Goal: Information Seeking & Learning: Check status

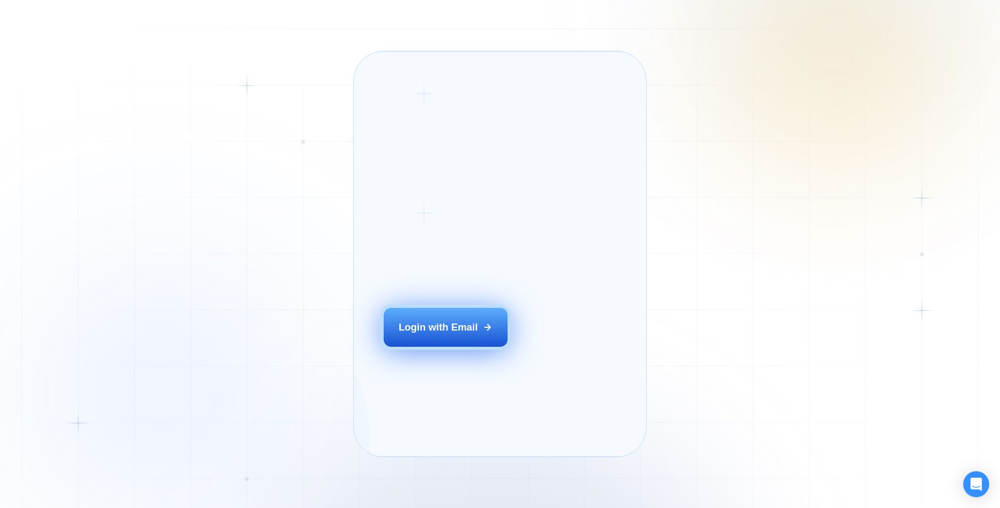
click at [478, 334] on div "Login with Email" at bounding box center [438, 327] width 79 height 14
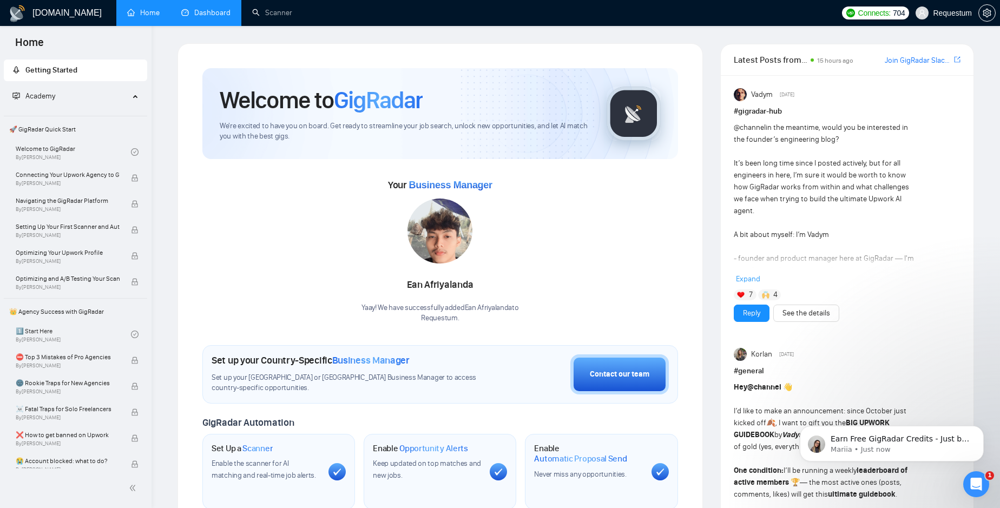
click at [210, 17] on link "Dashboard" at bounding box center [205, 12] width 49 height 9
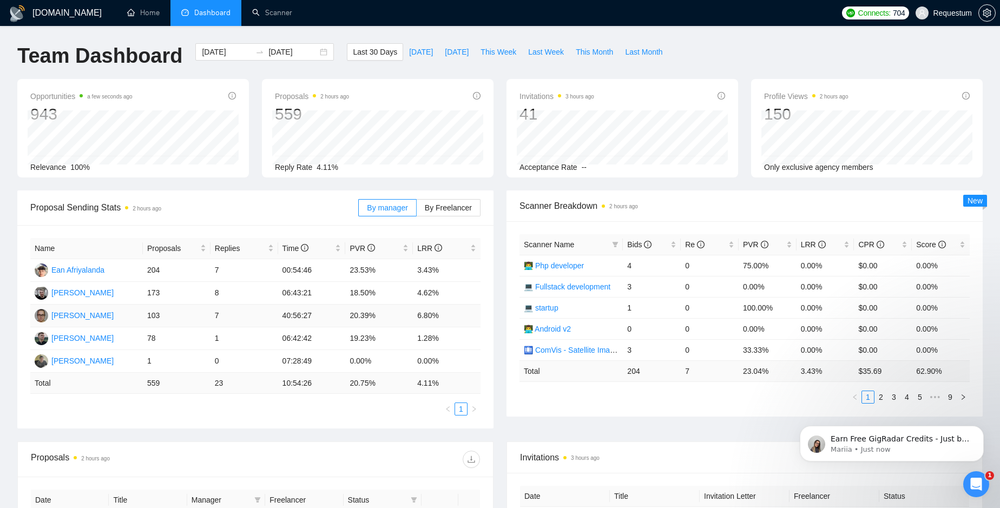
click at [215, 316] on td "7" at bounding box center [245, 316] width 68 height 23
drag, startPoint x: 215, startPoint y: 316, endPoint x: 226, endPoint y: 317, distance: 11.4
click at [226, 317] on td "7" at bounding box center [245, 316] width 68 height 23
click at [418, 318] on td "6.80%" at bounding box center [447, 316] width 68 height 23
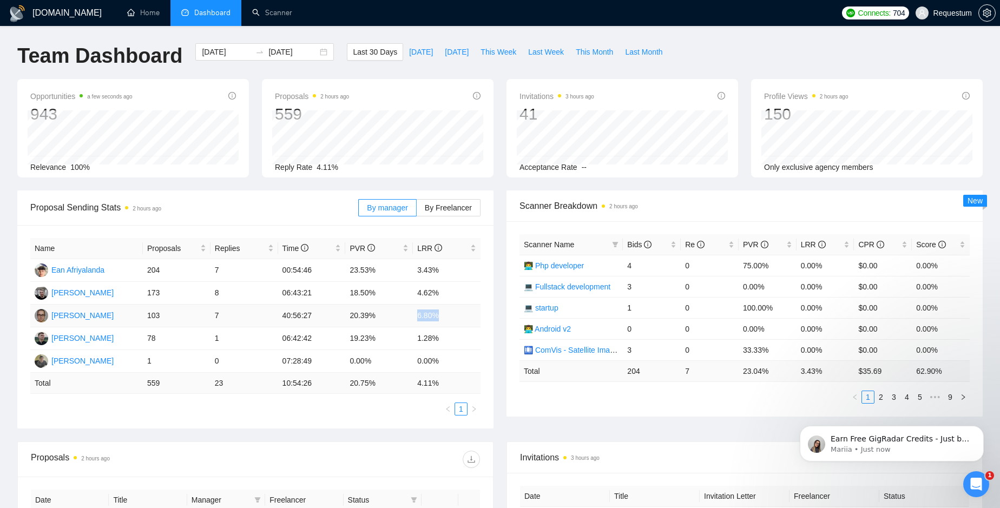
drag, startPoint x: 418, startPoint y: 318, endPoint x: 444, endPoint y: 317, distance: 26.0
click at [444, 317] on td "6.80%" at bounding box center [447, 316] width 68 height 23
drag, startPoint x: 213, startPoint y: 318, endPoint x: 222, endPoint y: 318, distance: 9.2
click at [222, 318] on td "7" at bounding box center [245, 316] width 68 height 23
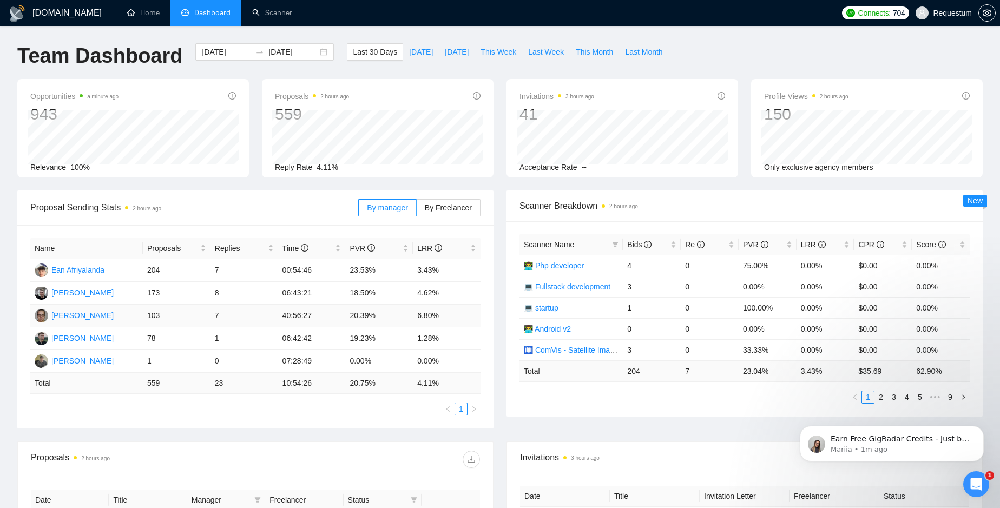
click at [222, 318] on td "7" at bounding box center [245, 316] width 68 height 23
click at [503, 58] on button "This Week" at bounding box center [499, 51] width 48 height 17
type input "[DATE]"
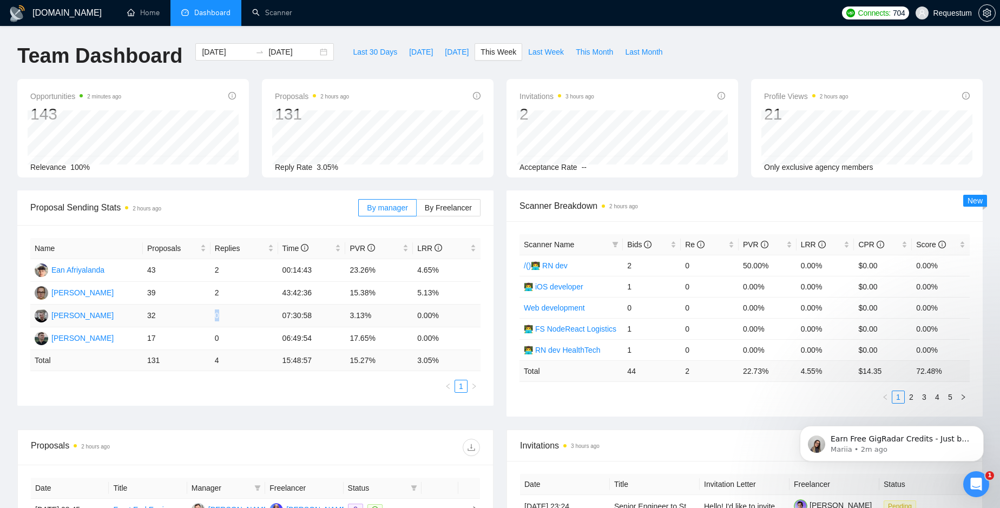
drag, startPoint x: 216, startPoint y: 318, endPoint x: 224, endPoint y: 319, distance: 8.2
click at [224, 319] on td "0" at bounding box center [245, 316] width 68 height 23
click at [213, 339] on td "0" at bounding box center [245, 338] width 68 height 23
drag, startPoint x: 213, startPoint y: 339, endPoint x: 221, endPoint y: 340, distance: 8.8
click at [221, 340] on td "0" at bounding box center [245, 338] width 68 height 23
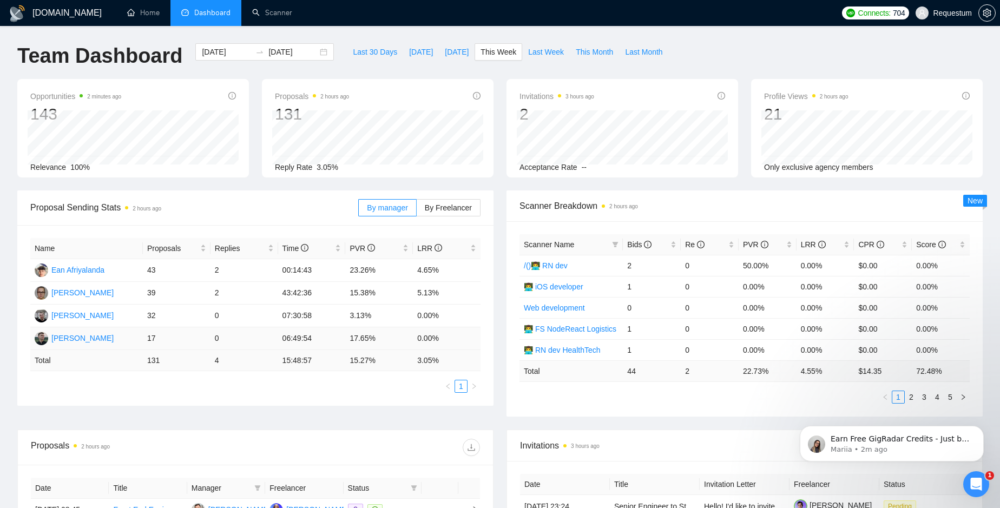
click at [221, 341] on td "0" at bounding box center [245, 338] width 68 height 23
drag, startPoint x: 212, startPoint y: 315, endPoint x: 224, endPoint y: 315, distance: 11.9
click at [224, 315] on td "0" at bounding box center [245, 316] width 68 height 23
click at [224, 316] on td "0" at bounding box center [245, 316] width 68 height 23
drag, startPoint x: 212, startPoint y: 340, endPoint x: 231, endPoint y: 343, distance: 19.2
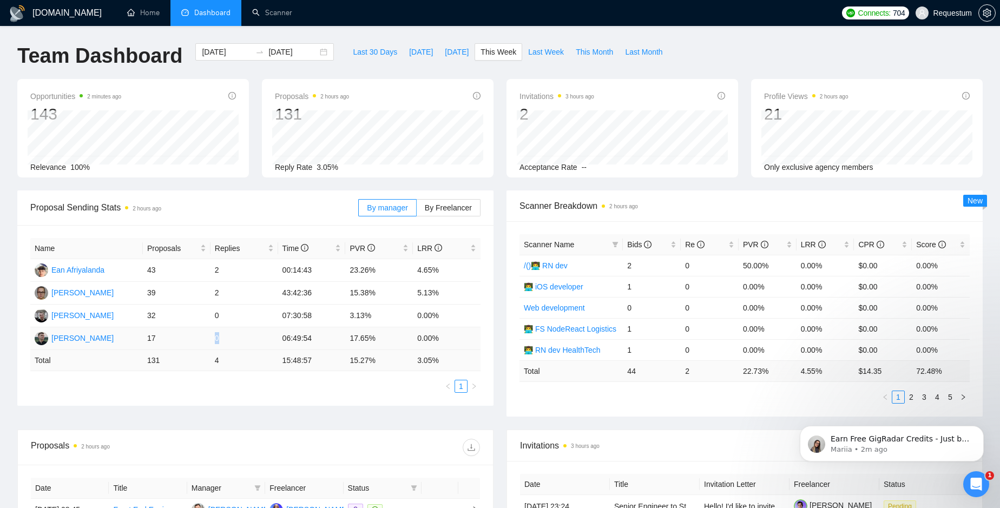
click at [231, 343] on td "0" at bounding box center [245, 338] width 68 height 23
drag, startPoint x: 213, startPoint y: 339, endPoint x: 227, endPoint y: 340, distance: 14.1
click at [227, 340] on td "0" at bounding box center [245, 338] width 68 height 23
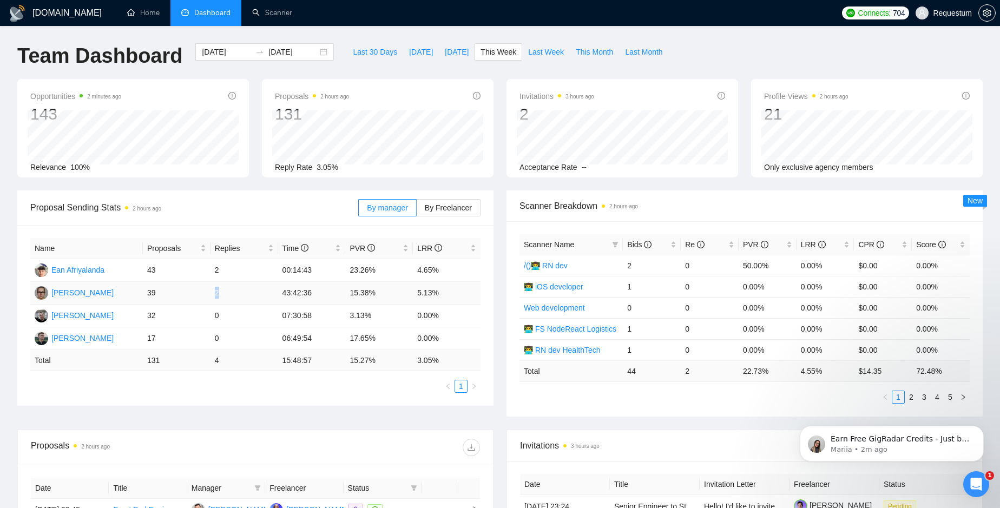
drag, startPoint x: 211, startPoint y: 295, endPoint x: 230, endPoint y: 295, distance: 18.9
click at [229, 295] on td "2" at bounding box center [245, 293] width 68 height 23
click at [230, 295] on td "2" at bounding box center [245, 293] width 68 height 23
drag, startPoint x: 209, startPoint y: 269, endPoint x: 227, endPoint y: 271, distance: 17.9
click at [227, 271] on tr "Ean Afriyalanda 43 2 00:14:43 23.26% 4.65%" at bounding box center [255, 270] width 450 height 23
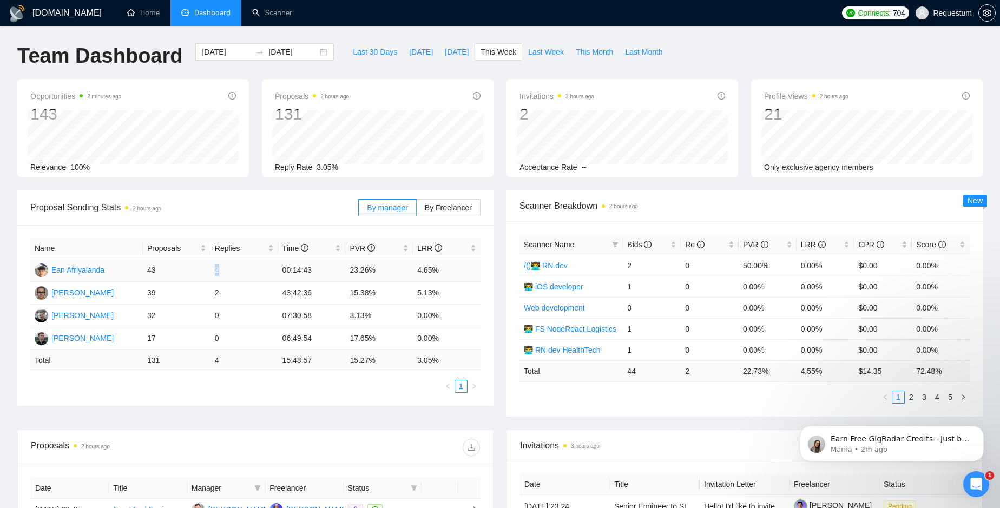
click at [227, 271] on td "2" at bounding box center [245, 270] width 68 height 23
click at [551, 56] on span "Last Week" at bounding box center [546, 52] width 36 height 12
type input "[DATE]"
drag, startPoint x: 418, startPoint y: 315, endPoint x: 444, endPoint y: 315, distance: 26.0
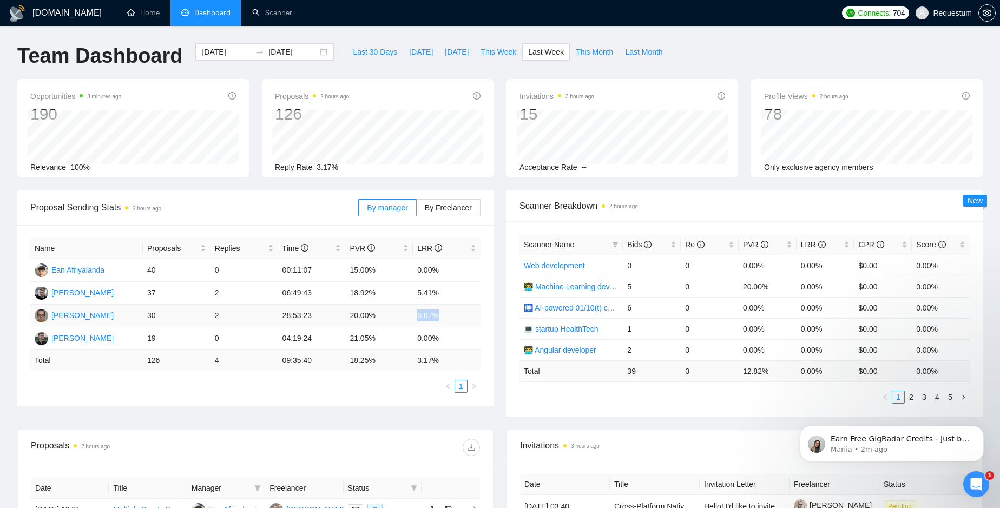
click at [444, 315] on td "6.67%" at bounding box center [447, 316] width 68 height 23
drag, startPoint x: 418, startPoint y: 320, endPoint x: 444, endPoint y: 321, distance: 25.5
click at [444, 321] on td "6.67%" at bounding box center [447, 316] width 68 height 23
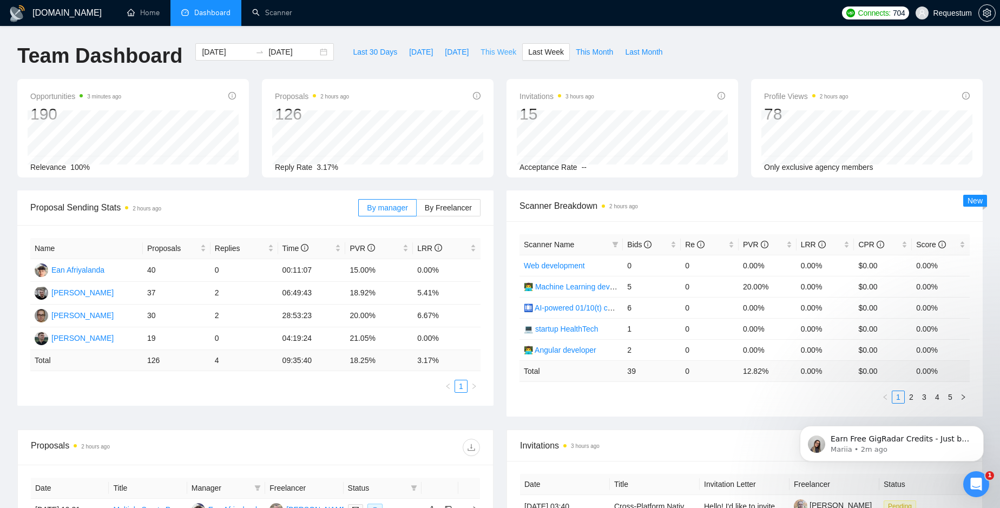
click at [507, 51] on span "This Week" at bounding box center [499, 52] width 36 height 12
type input "[DATE]"
drag, startPoint x: 216, startPoint y: 291, endPoint x: 228, endPoint y: 293, distance: 12.6
click at [228, 293] on td "2" at bounding box center [245, 293] width 68 height 23
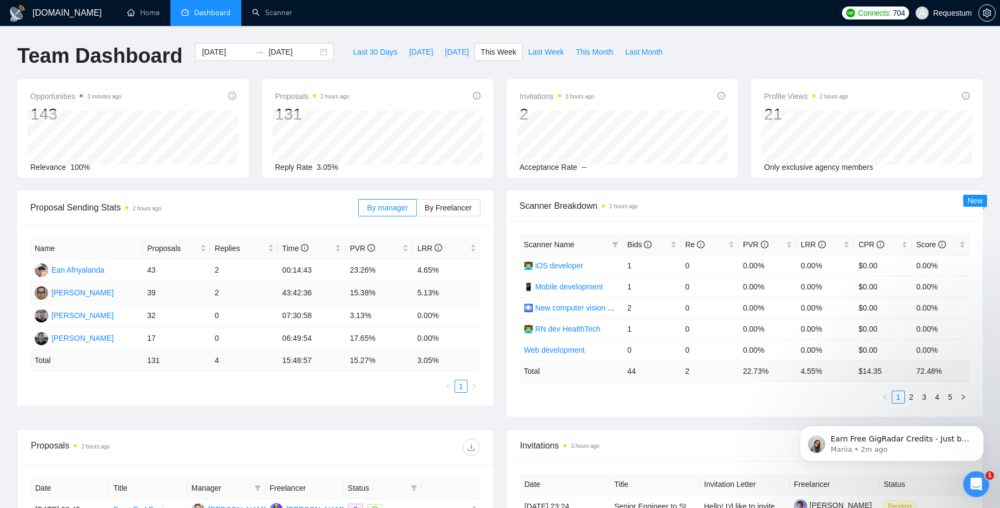
click at [350, 292] on td "15.38%" at bounding box center [379, 293] width 68 height 23
drag, startPoint x: 350, startPoint y: 292, endPoint x: 375, endPoint y: 292, distance: 24.9
click at [375, 292] on td "15.38%" at bounding box center [379, 293] width 68 height 23
click at [278, 273] on td "2" at bounding box center [245, 270] width 68 height 23
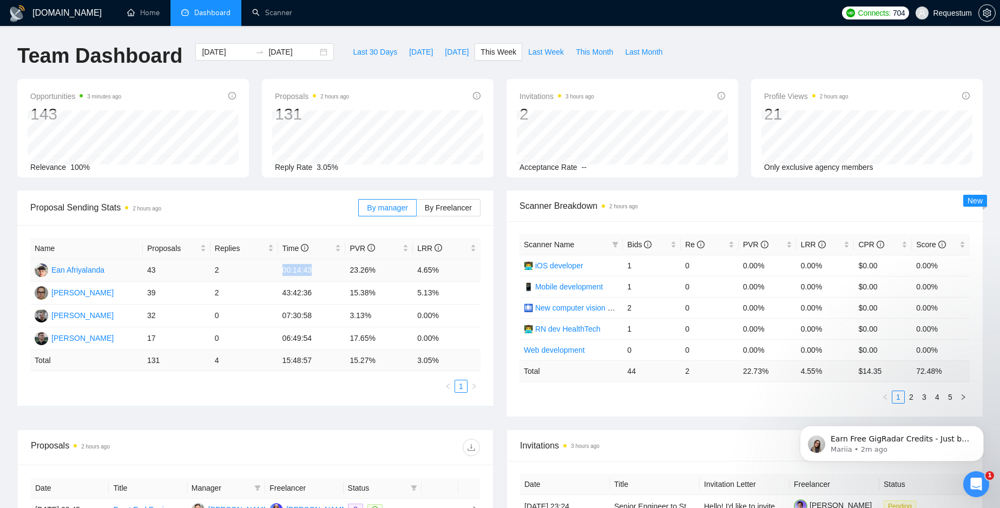
drag, startPoint x: 279, startPoint y: 273, endPoint x: 328, endPoint y: 275, distance: 48.8
click at [328, 275] on td "00:14:43" at bounding box center [312, 270] width 68 height 23
click at [281, 293] on td "43:42:36" at bounding box center [312, 293] width 68 height 23
drag, startPoint x: 281, startPoint y: 293, endPoint x: 332, endPoint y: 295, distance: 51.4
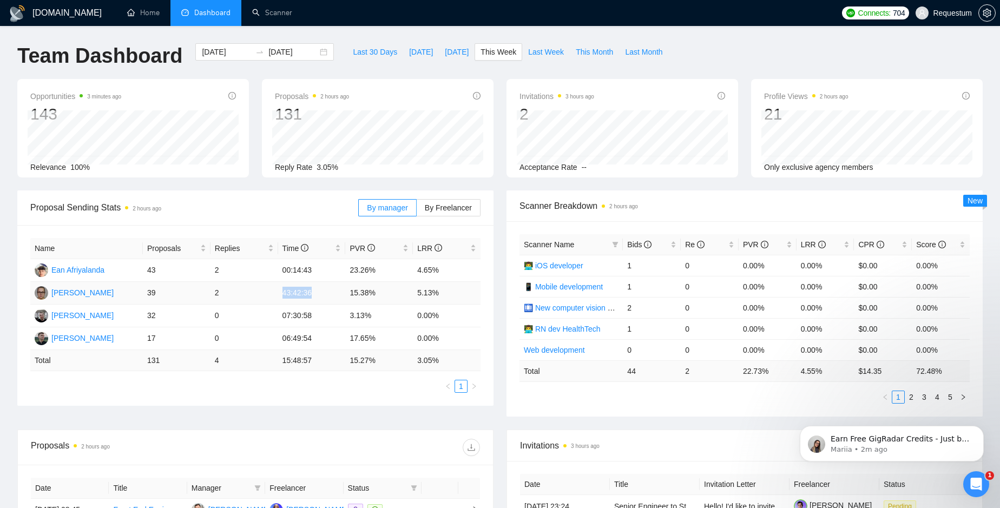
click at [332, 295] on td "43:42:36" at bounding box center [312, 293] width 68 height 23
click at [416, 295] on td "5.13%" at bounding box center [447, 293] width 68 height 23
drag, startPoint x: 416, startPoint y: 295, endPoint x: 442, endPoint y: 293, distance: 26.0
click at [442, 293] on td "5.13%" at bounding box center [447, 293] width 68 height 23
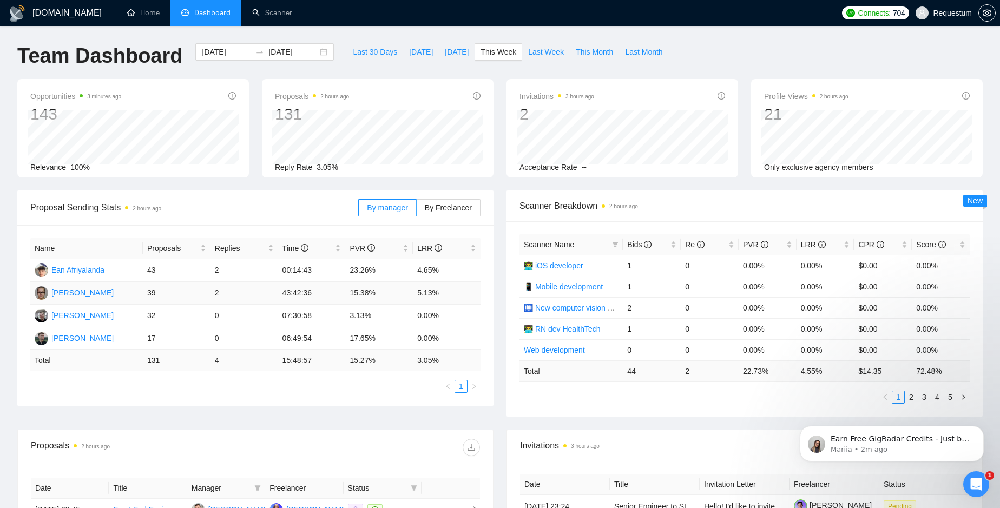
click at [442, 293] on td "5.13%" at bounding box center [447, 293] width 68 height 23
click at [349, 316] on td "3.13%" at bounding box center [379, 316] width 68 height 23
drag, startPoint x: 349, startPoint y: 316, endPoint x: 379, endPoint y: 313, distance: 30.4
click at [379, 313] on td "3.13%" at bounding box center [379, 316] width 68 height 23
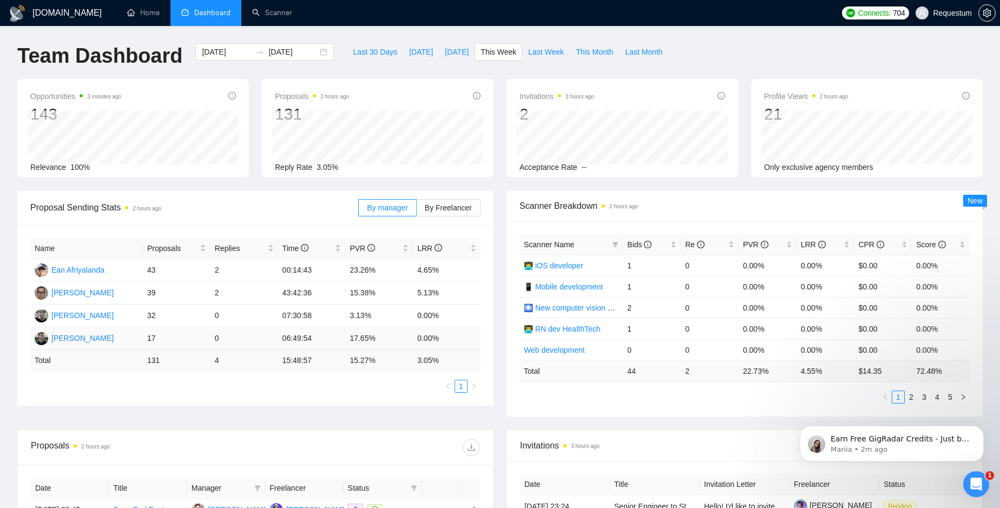
click at [349, 341] on td "17.65%" at bounding box center [379, 338] width 68 height 23
drag, startPoint x: 352, startPoint y: 341, endPoint x: 379, endPoint y: 340, distance: 27.1
click at [379, 340] on td "17.65%" at bounding box center [379, 338] width 68 height 23
drag, startPoint x: 379, startPoint y: 340, endPoint x: 351, endPoint y: 341, distance: 28.2
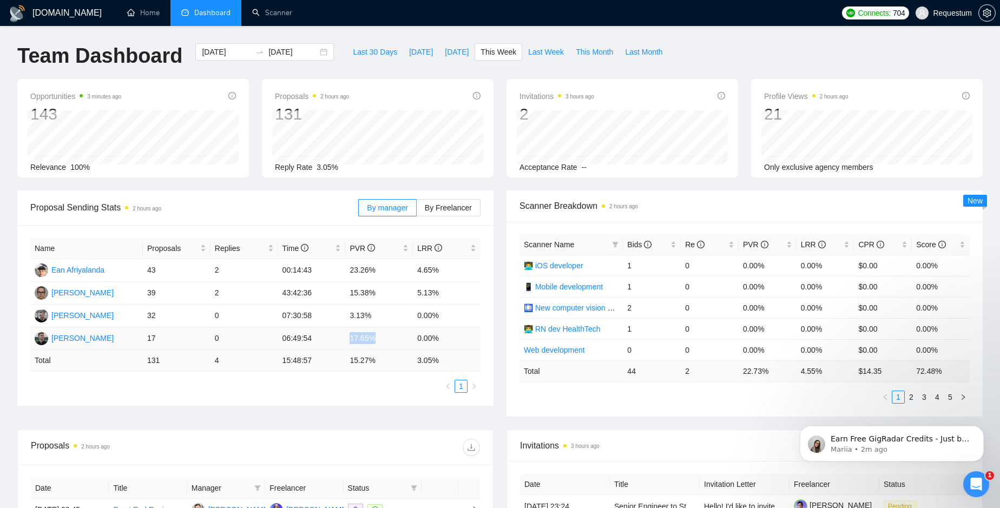
click at [351, 341] on td "17.65%" at bounding box center [379, 338] width 68 height 23
click at [353, 337] on td "17.65%" at bounding box center [379, 338] width 68 height 23
drag, startPoint x: 353, startPoint y: 337, endPoint x: 376, endPoint y: 338, distance: 22.2
click at [376, 338] on td "17.65%" at bounding box center [379, 338] width 68 height 23
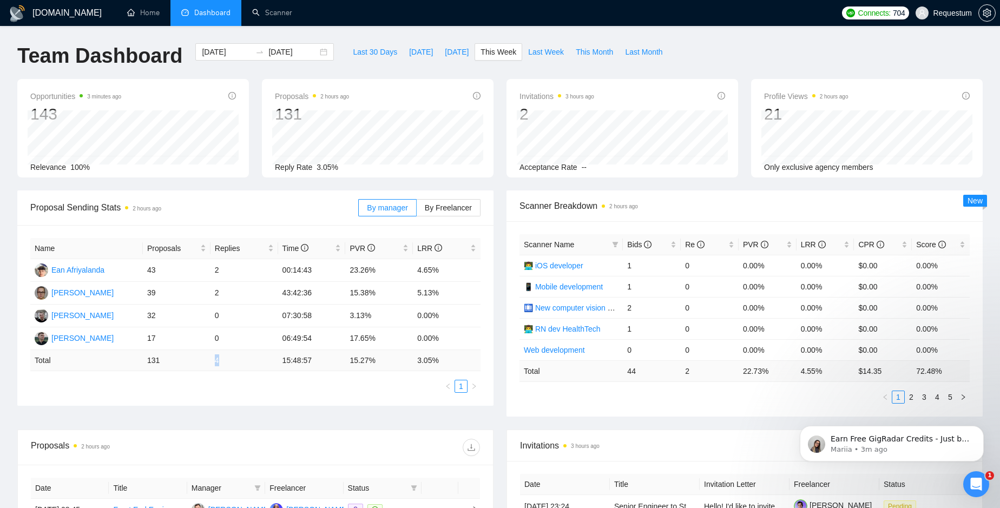
drag, startPoint x: 214, startPoint y: 362, endPoint x: 223, endPoint y: 360, distance: 9.9
click at [223, 360] on td "4" at bounding box center [245, 360] width 68 height 21
drag, startPoint x: 418, startPoint y: 363, endPoint x: 440, endPoint y: 362, distance: 22.2
click at [440, 362] on td "3.05 %" at bounding box center [447, 360] width 68 height 21
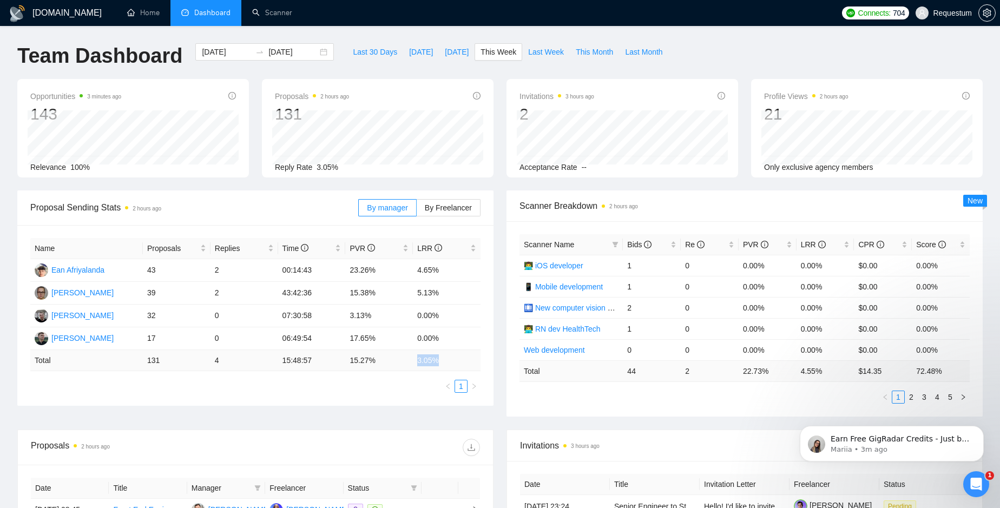
click at [440, 362] on td "3.05 %" at bounding box center [447, 360] width 68 height 21
click at [449, 207] on span "By Freelancer" at bounding box center [448, 207] width 47 height 9
click at [417, 211] on input "By Freelancer" at bounding box center [417, 211] width 0 height 0
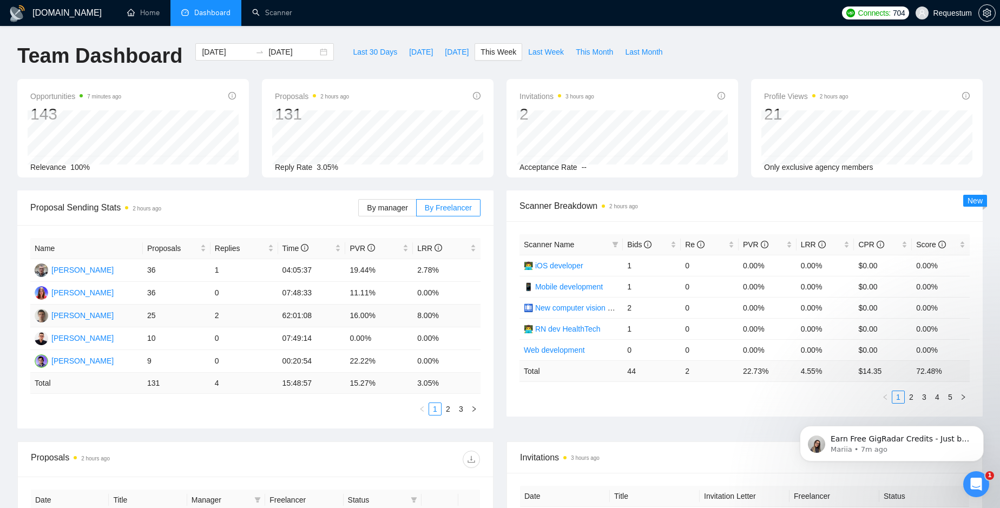
click at [283, 318] on td "62:01:08" at bounding box center [312, 316] width 68 height 23
drag, startPoint x: 283, startPoint y: 318, endPoint x: 314, endPoint y: 317, distance: 31.4
click at [314, 317] on td "62:01:08" at bounding box center [312, 316] width 68 height 23
click at [420, 315] on td "8.00%" at bounding box center [447, 316] width 68 height 23
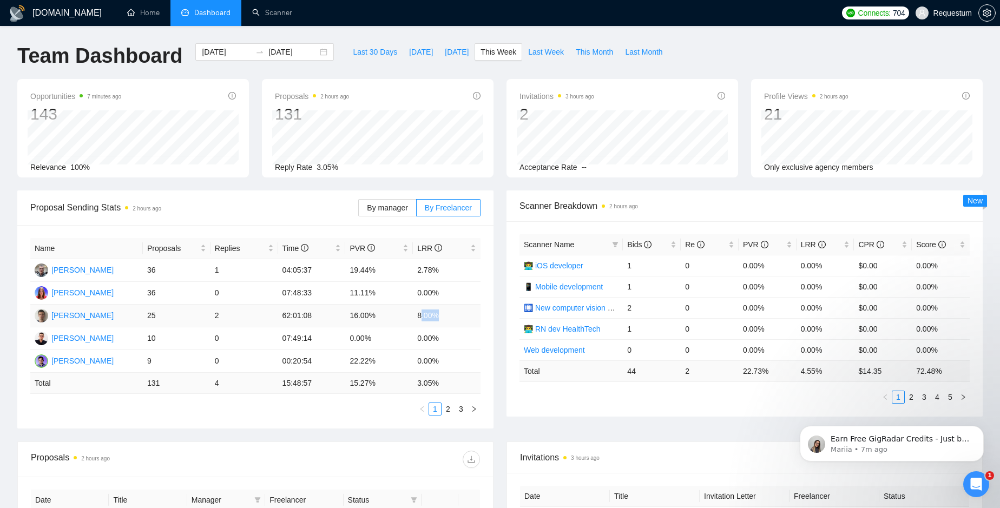
drag, startPoint x: 420, startPoint y: 315, endPoint x: 440, endPoint y: 317, distance: 20.6
click at [440, 317] on td "8.00%" at bounding box center [447, 316] width 68 height 23
drag, startPoint x: 440, startPoint y: 317, endPoint x: 417, endPoint y: 318, distance: 23.3
click at [417, 318] on td "8.00%" at bounding box center [447, 316] width 68 height 23
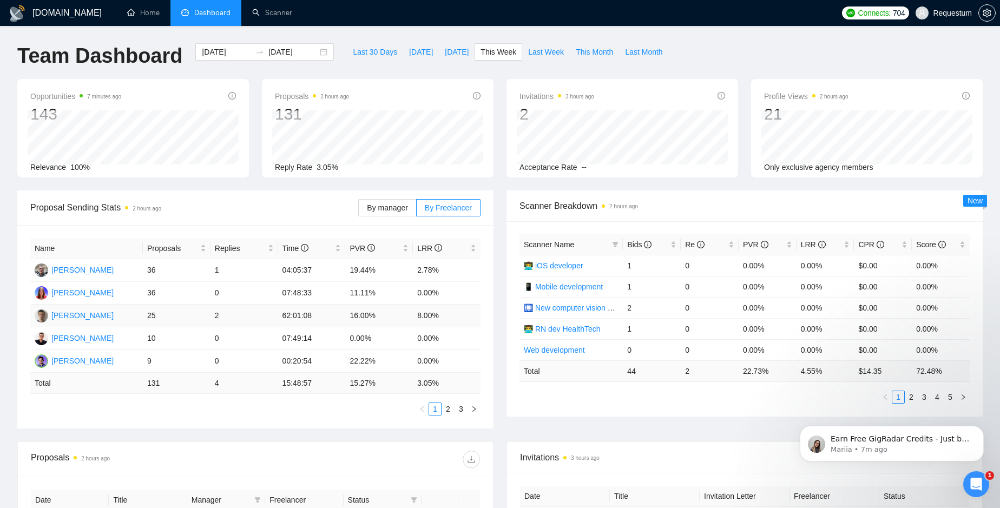
click at [417, 318] on td "8.00%" at bounding box center [447, 316] width 68 height 23
drag, startPoint x: 417, startPoint y: 318, endPoint x: 442, endPoint y: 318, distance: 24.4
click at [442, 318] on td "8.00%" at bounding box center [447, 316] width 68 height 23
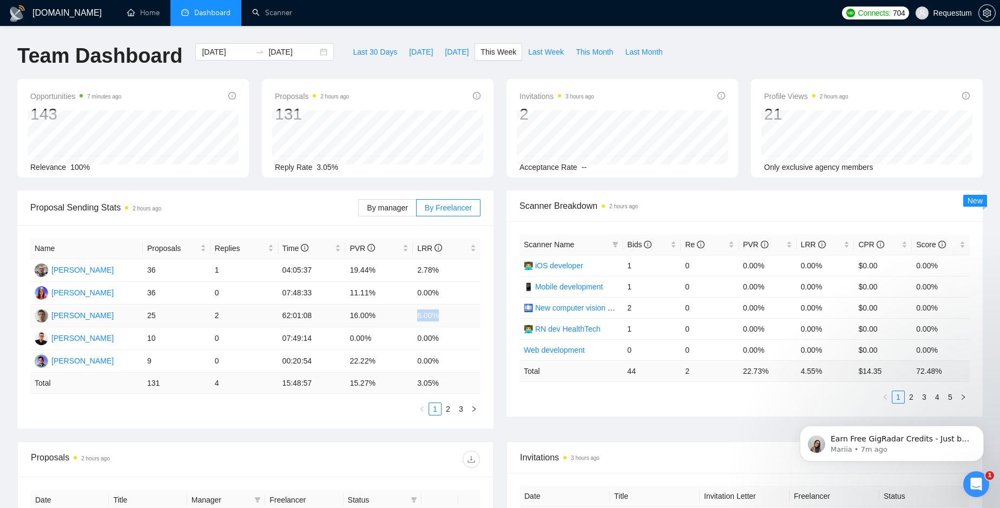
drag, startPoint x: 442, startPoint y: 318, endPoint x: 417, endPoint y: 318, distance: 24.4
click at [417, 318] on td "8.00%" at bounding box center [447, 316] width 68 height 23
drag, startPoint x: 417, startPoint y: 318, endPoint x: 444, endPoint y: 320, distance: 26.6
click at [444, 320] on td "8.00%" at bounding box center [447, 316] width 68 height 23
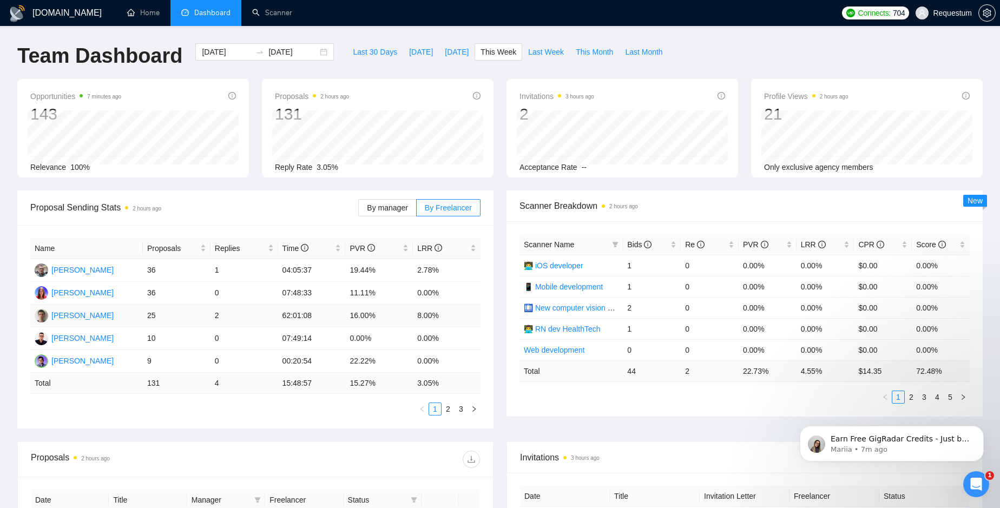
click at [444, 320] on td "8.00%" at bounding box center [447, 316] width 68 height 23
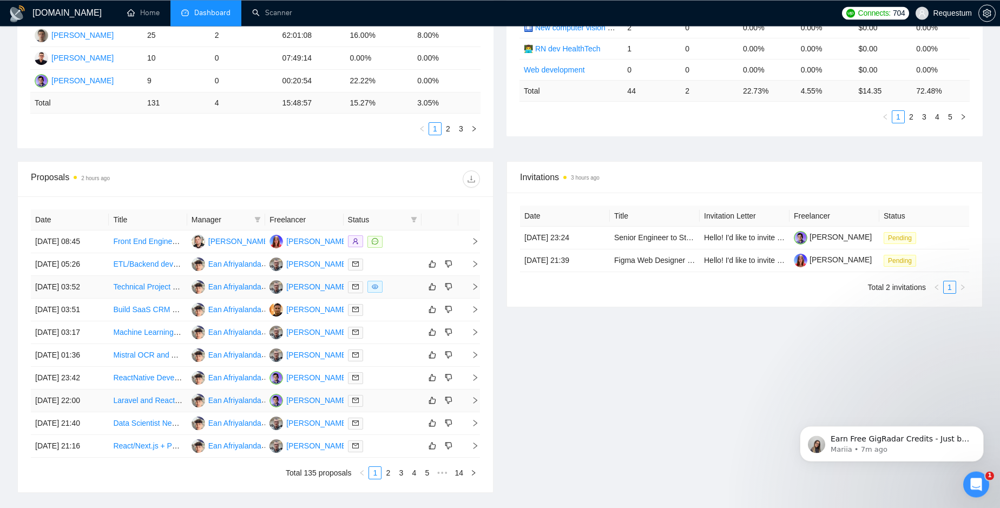
scroll to position [308, 0]
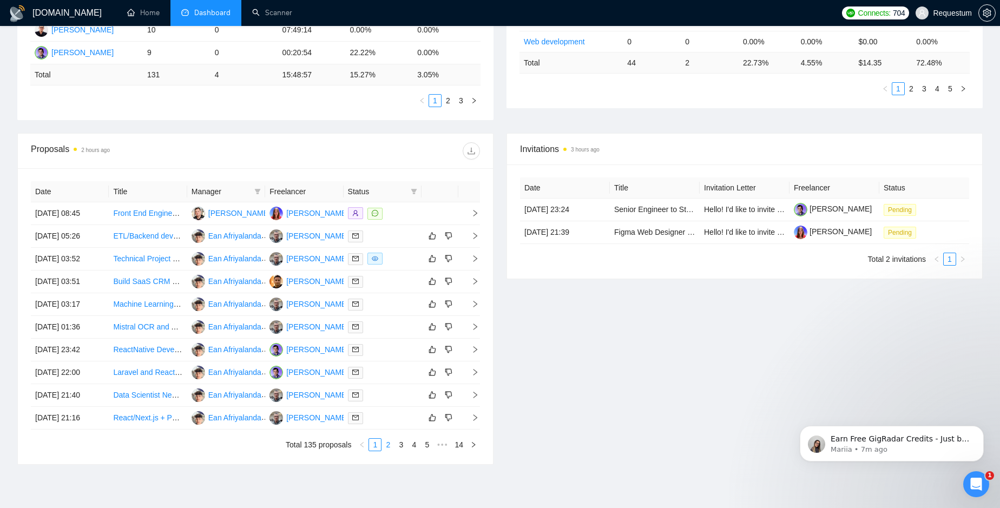
click at [390, 446] on link "2" at bounding box center [388, 445] width 12 height 12
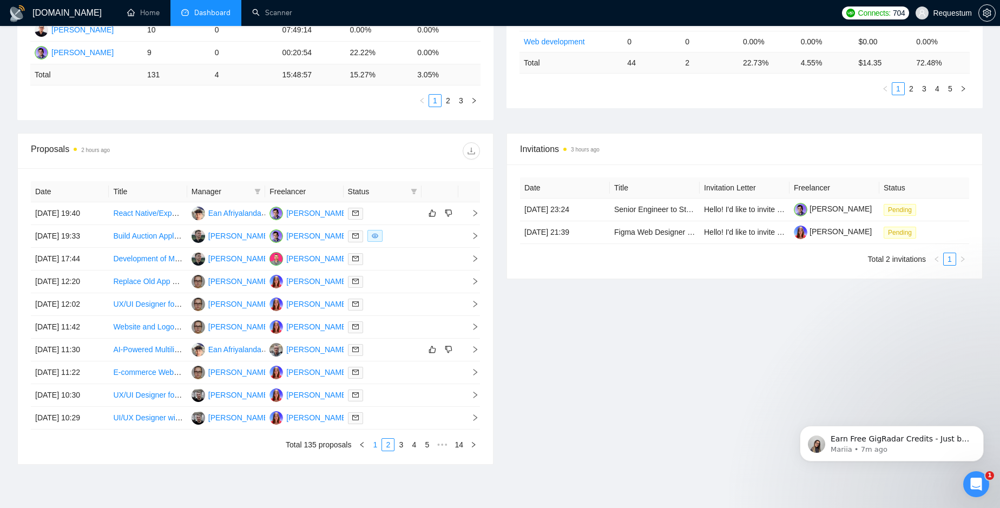
click at [377, 446] on link "1" at bounding box center [375, 445] width 12 height 12
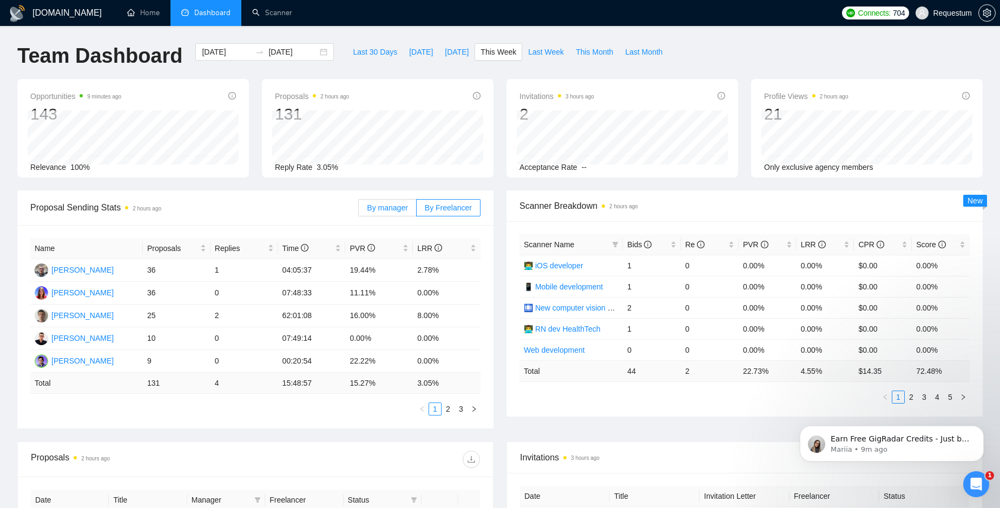
click at [391, 207] on span "By manager" at bounding box center [387, 207] width 41 height 9
click at [359, 211] on input "By manager" at bounding box center [359, 211] width 0 height 0
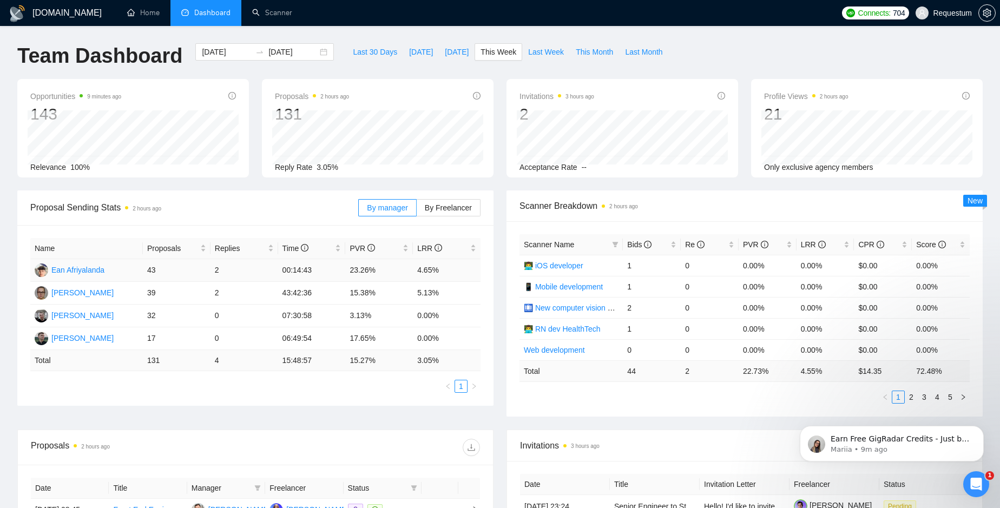
click at [350, 272] on td "23.26%" at bounding box center [379, 270] width 68 height 23
drag, startPoint x: 350, startPoint y: 272, endPoint x: 371, endPoint y: 272, distance: 21.1
click at [371, 272] on td "23.26%" at bounding box center [379, 270] width 68 height 23
click at [351, 291] on td "15.38%" at bounding box center [379, 293] width 68 height 23
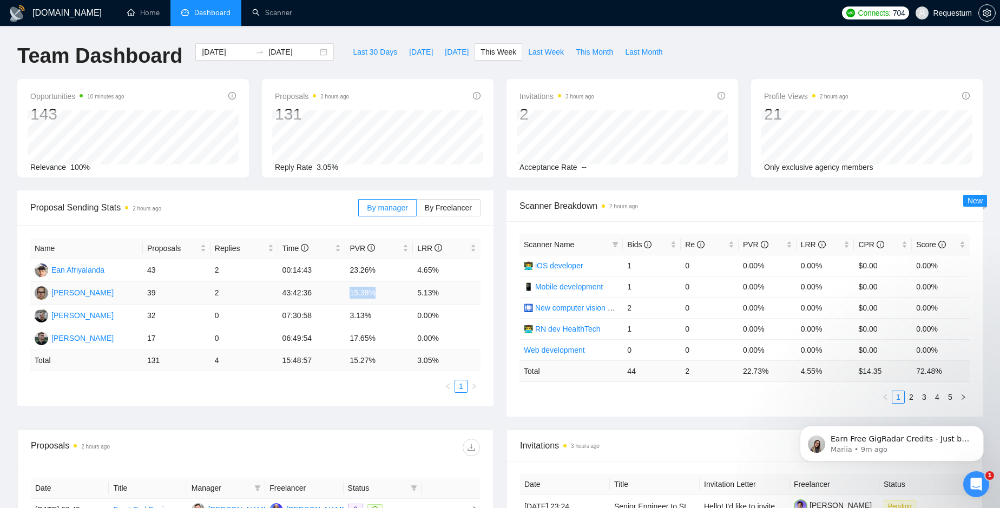
drag, startPoint x: 351, startPoint y: 291, endPoint x: 372, endPoint y: 294, distance: 21.8
click at [372, 294] on td "15.38%" at bounding box center [379, 293] width 68 height 23
click at [351, 339] on td "17.65%" at bounding box center [379, 338] width 68 height 23
drag, startPoint x: 351, startPoint y: 339, endPoint x: 378, endPoint y: 341, distance: 27.1
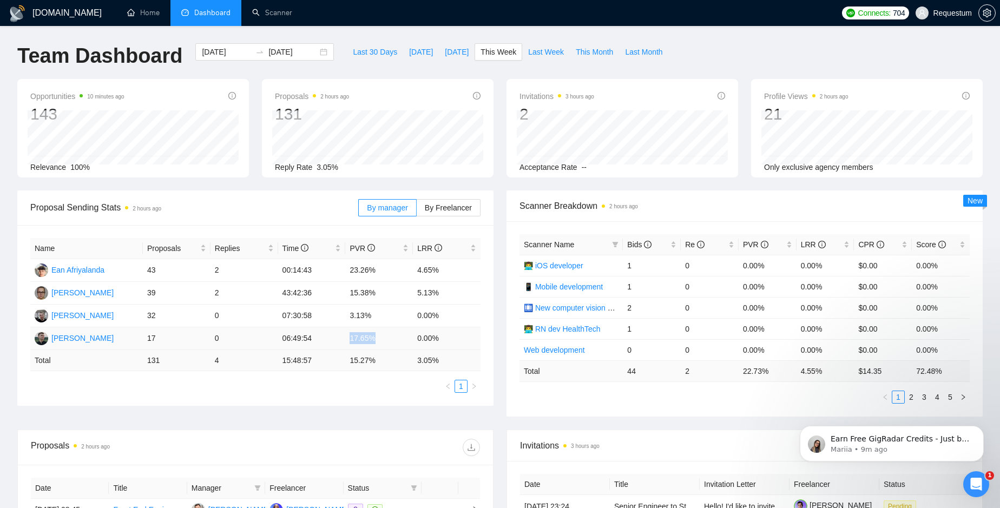
click at [378, 341] on td "17.65%" at bounding box center [379, 338] width 68 height 23
click at [281, 315] on td "07:30:58" at bounding box center [312, 316] width 68 height 23
drag, startPoint x: 281, startPoint y: 315, endPoint x: 313, endPoint y: 317, distance: 31.4
click at [313, 317] on td "07:30:58" at bounding box center [312, 316] width 68 height 23
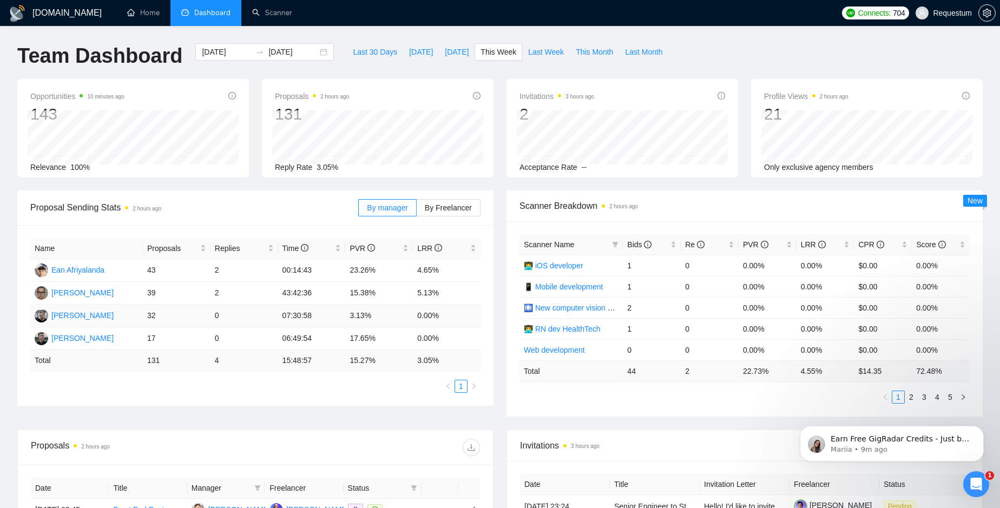
click at [313, 317] on td "07:30:58" at bounding box center [312, 316] width 68 height 23
click at [283, 340] on td "06:49:54" at bounding box center [312, 338] width 68 height 23
drag, startPoint x: 283, startPoint y: 340, endPoint x: 312, endPoint y: 337, distance: 28.9
click at [312, 337] on td "06:49:54" at bounding box center [312, 338] width 68 height 23
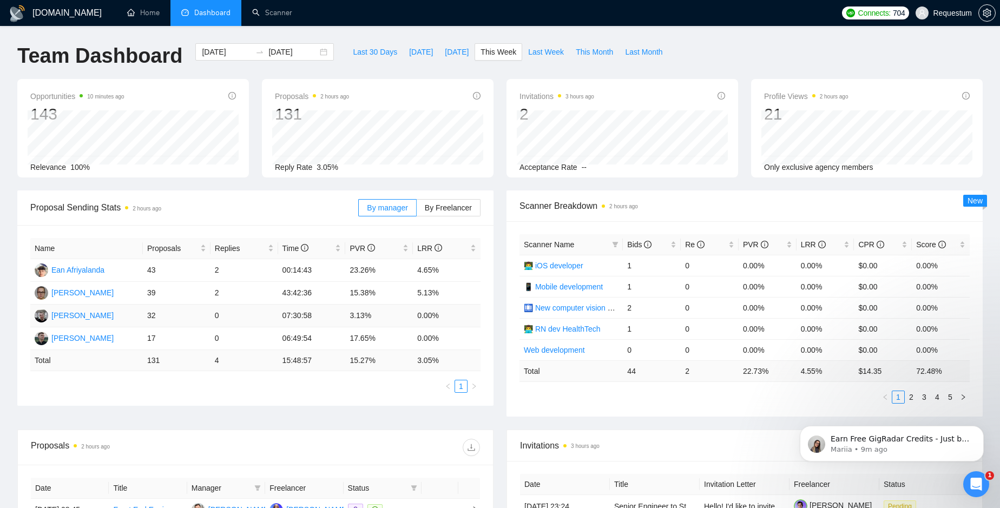
click at [351, 316] on td "3.13%" at bounding box center [379, 316] width 68 height 23
drag, startPoint x: 351, startPoint y: 316, endPoint x: 369, endPoint y: 317, distance: 17.3
click at [369, 317] on td "3.13%" at bounding box center [379, 316] width 68 height 23
click at [351, 338] on td "17.65%" at bounding box center [379, 338] width 68 height 23
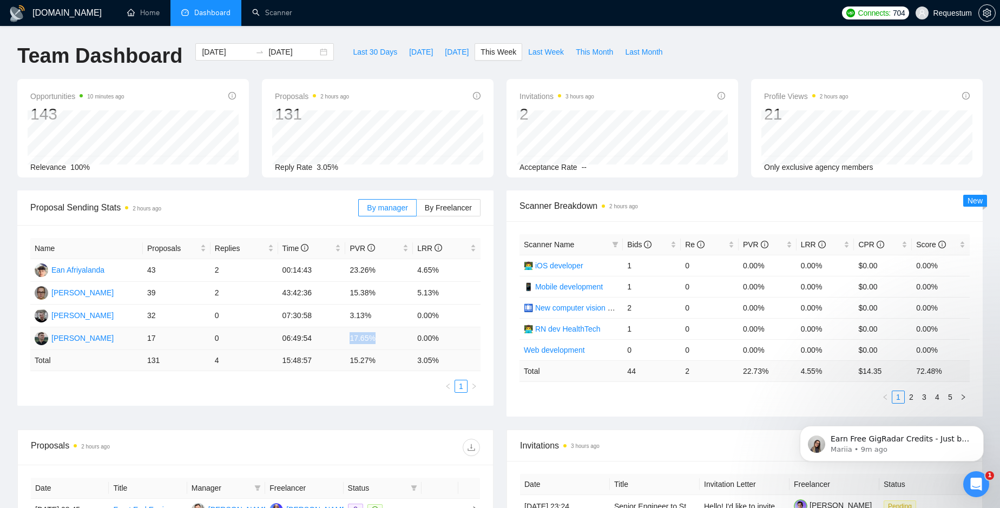
drag, startPoint x: 351, startPoint y: 338, endPoint x: 376, endPoint y: 337, distance: 24.4
click at [376, 337] on td "17.65%" at bounding box center [379, 338] width 68 height 23
click at [419, 291] on td "5.13%" at bounding box center [447, 293] width 68 height 23
drag, startPoint x: 419, startPoint y: 291, endPoint x: 436, endPoint y: 293, distance: 16.4
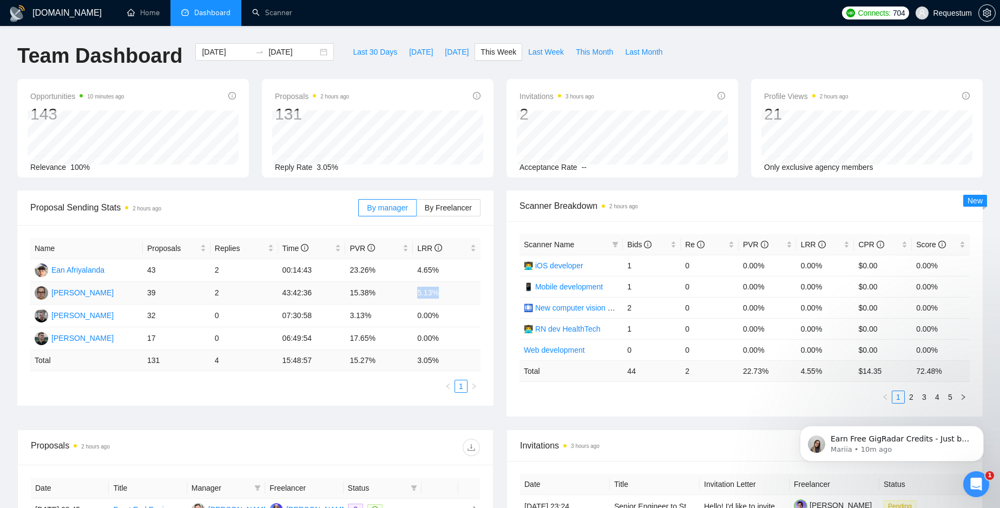
click at [436, 293] on td "5.13%" at bounding box center [447, 293] width 68 height 23
click at [214, 292] on td "2" at bounding box center [245, 293] width 68 height 23
drag, startPoint x: 214, startPoint y: 292, endPoint x: 220, endPoint y: 292, distance: 6.5
click at [220, 292] on td "2" at bounding box center [245, 293] width 68 height 23
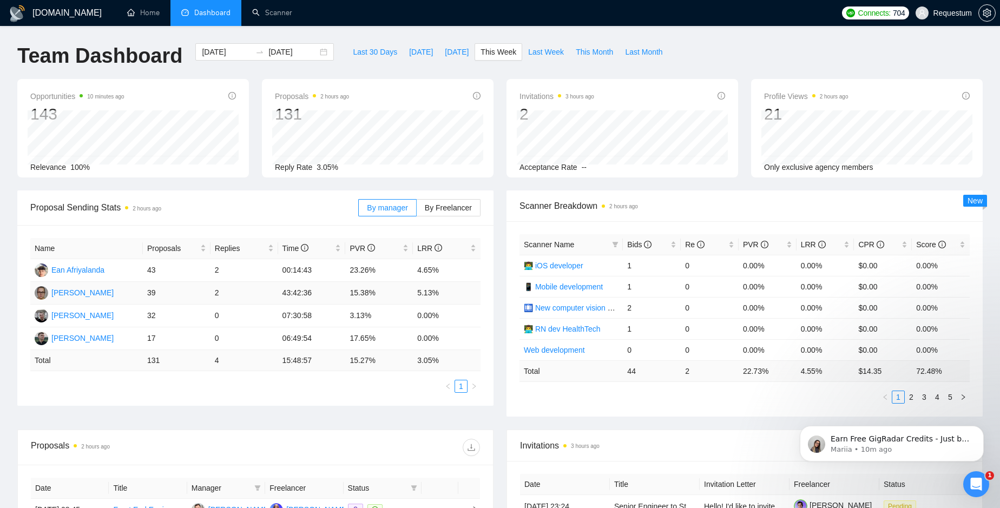
click at [220, 292] on td "2" at bounding box center [245, 293] width 68 height 23
click at [283, 295] on td "43:42:36" at bounding box center [312, 293] width 68 height 23
drag, startPoint x: 283, startPoint y: 295, endPoint x: 306, endPoint y: 294, distance: 23.3
click at [306, 294] on td "43:42:36" at bounding box center [312, 293] width 68 height 23
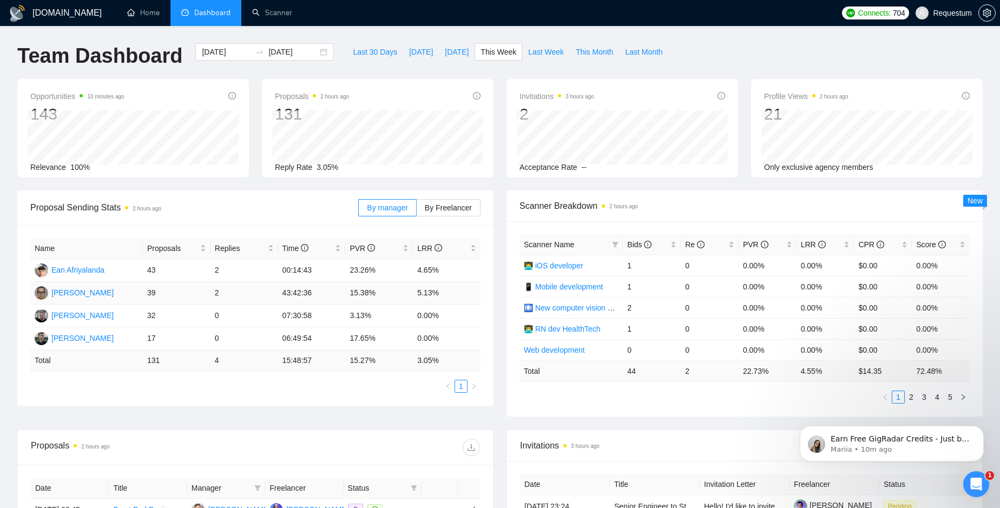
click at [350, 295] on td "15.38%" at bounding box center [379, 293] width 68 height 23
drag, startPoint x: 350, startPoint y: 295, endPoint x: 371, endPoint y: 293, distance: 20.6
click at [371, 293] on td "15.38%" at bounding box center [379, 293] width 68 height 23
click at [418, 293] on td "5.13%" at bounding box center [447, 293] width 68 height 23
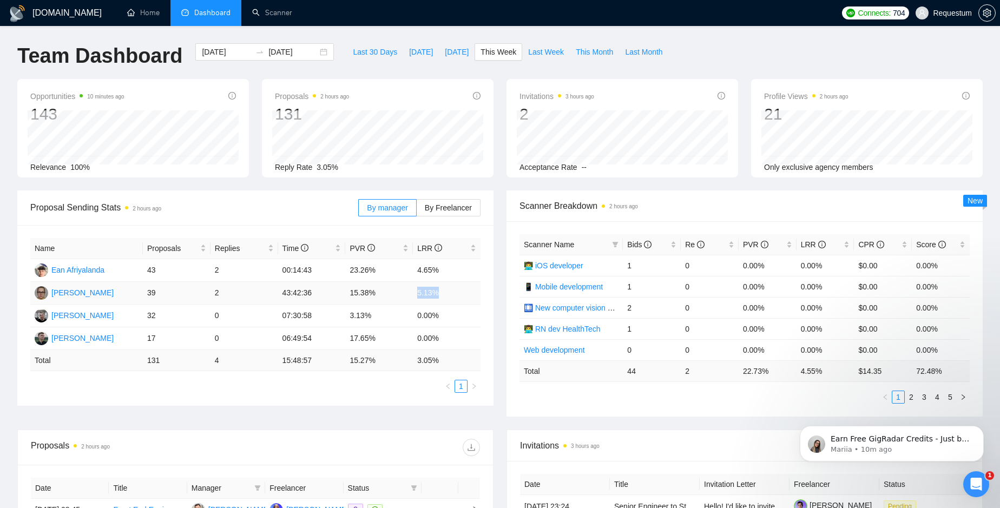
drag, startPoint x: 418, startPoint y: 293, endPoint x: 436, endPoint y: 293, distance: 17.9
click at [436, 293] on td "5.13%" at bounding box center [447, 293] width 68 height 23
click at [417, 311] on td "0.00%" at bounding box center [447, 316] width 68 height 23
drag, startPoint x: 417, startPoint y: 311, endPoint x: 436, endPoint y: 313, distance: 19.1
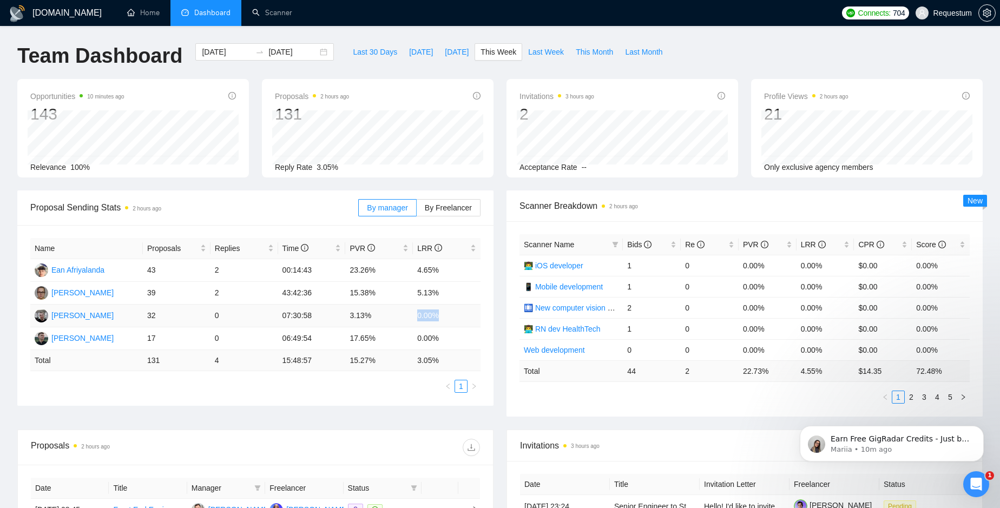
click at [436, 313] on td "0.00%" at bounding box center [447, 316] width 68 height 23
drag, startPoint x: 436, startPoint y: 313, endPoint x: 418, endPoint y: 317, distance: 18.9
click at [418, 317] on td "0.00%" at bounding box center [447, 316] width 68 height 23
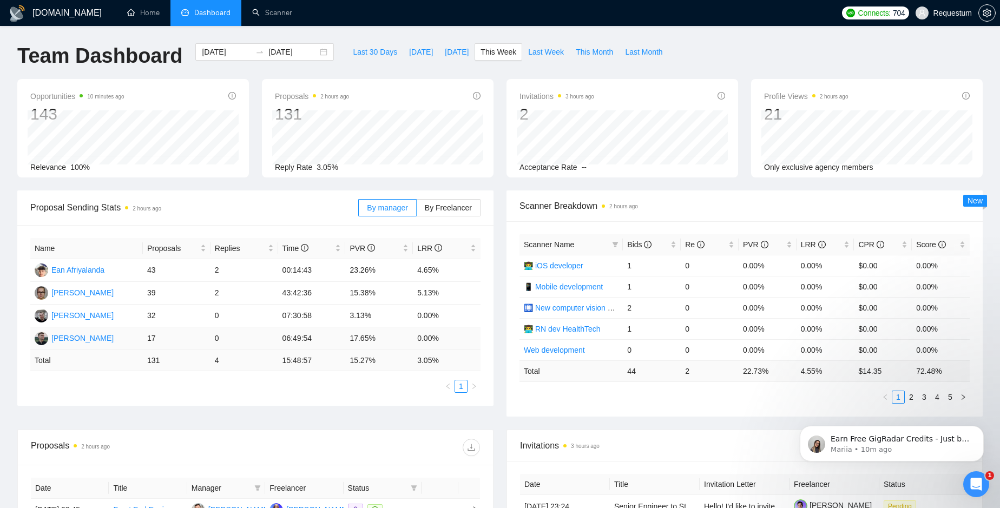
click at [417, 335] on td "0.00%" at bounding box center [447, 338] width 68 height 23
drag, startPoint x: 417, startPoint y: 335, endPoint x: 433, endPoint y: 336, distance: 15.7
click at [433, 336] on td "0.00%" at bounding box center [447, 338] width 68 height 23
click at [349, 337] on td "17.65%" at bounding box center [379, 338] width 68 height 23
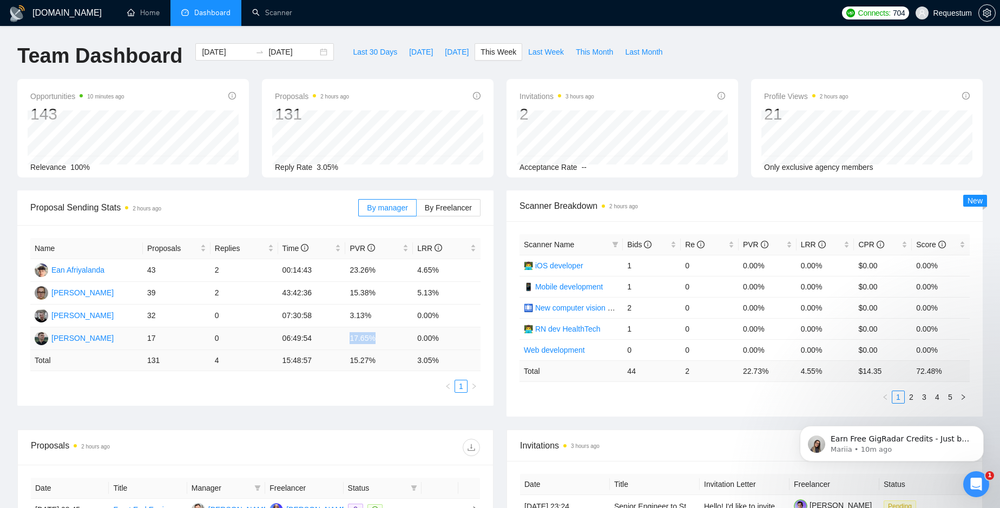
drag, startPoint x: 349, startPoint y: 337, endPoint x: 373, endPoint y: 338, distance: 24.9
click at [373, 338] on td "17.65%" at bounding box center [379, 338] width 68 height 23
click at [281, 341] on td "06:49:54" at bounding box center [312, 338] width 68 height 23
drag, startPoint x: 281, startPoint y: 341, endPoint x: 311, endPoint y: 338, distance: 29.9
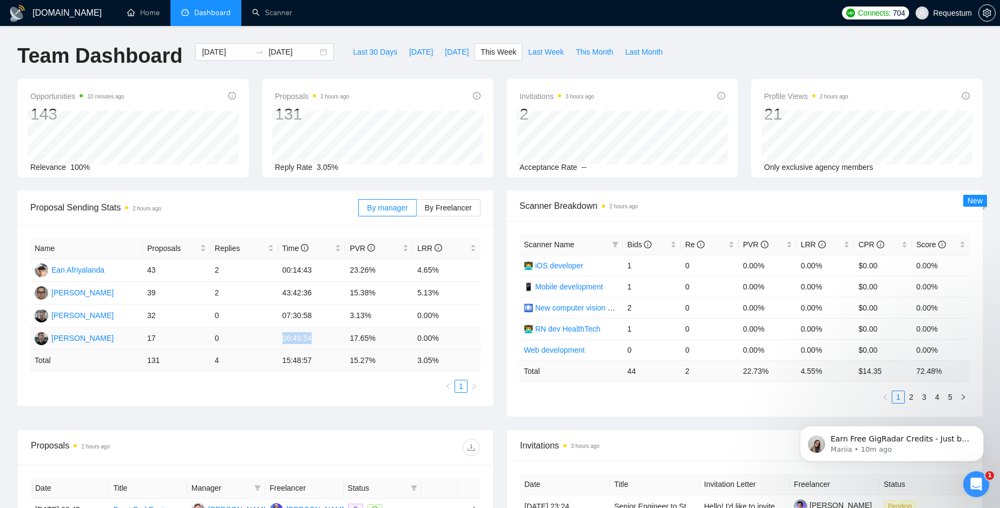
click at [311, 338] on td "06:49:54" at bounding box center [312, 338] width 68 height 23
click at [283, 317] on td "07:30:58" at bounding box center [312, 316] width 68 height 23
drag, startPoint x: 283, startPoint y: 317, endPoint x: 311, endPoint y: 317, distance: 28.1
click at [311, 317] on td "07:30:58" at bounding box center [312, 316] width 68 height 23
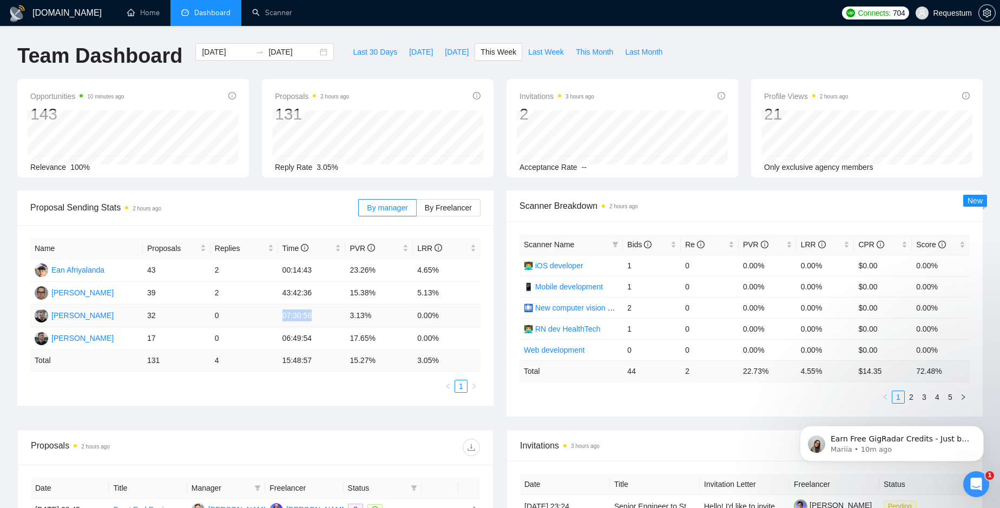
click at [311, 317] on td "07:30:58" at bounding box center [312, 316] width 68 height 23
click at [281, 293] on td "43:42:36" at bounding box center [312, 293] width 68 height 23
drag, startPoint x: 281, startPoint y: 293, endPoint x: 308, endPoint y: 295, distance: 27.1
click at [308, 295] on td "43:42:36" at bounding box center [312, 293] width 68 height 23
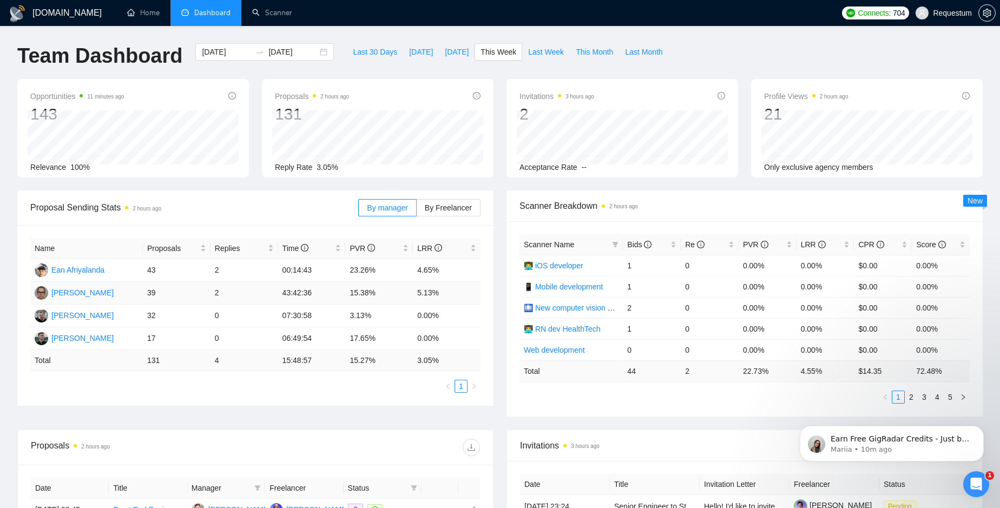
click at [282, 291] on td "43:42:36" at bounding box center [312, 293] width 68 height 23
drag, startPoint x: 282, startPoint y: 291, endPoint x: 313, endPoint y: 294, distance: 31.6
click at [313, 294] on td "43:42:36" at bounding box center [312, 293] width 68 height 23
drag, startPoint x: 313, startPoint y: 294, endPoint x: 285, endPoint y: 297, distance: 28.8
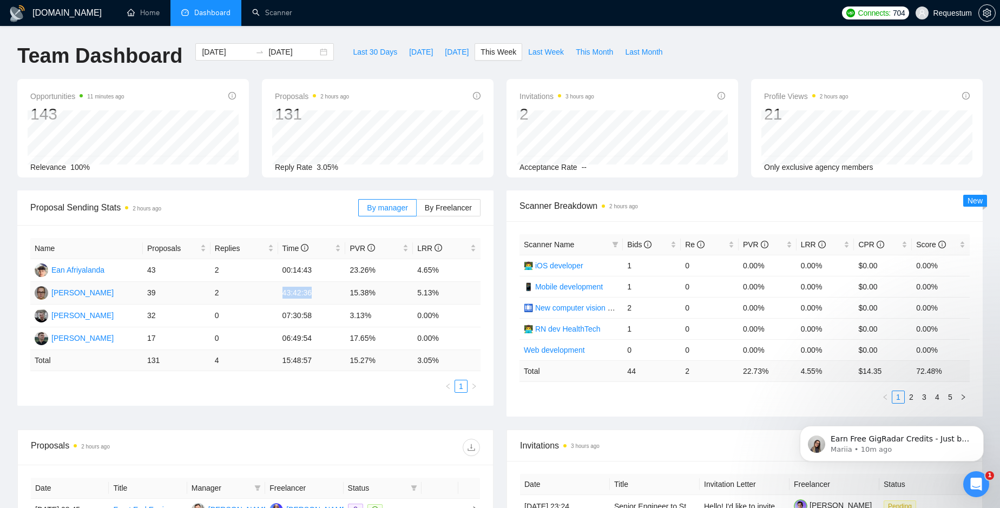
click at [286, 298] on td "43:42:36" at bounding box center [312, 293] width 68 height 23
click at [285, 297] on td "43:42:36" at bounding box center [312, 293] width 68 height 23
drag, startPoint x: 285, startPoint y: 297, endPoint x: 308, endPoint y: 294, distance: 24.0
click at [308, 294] on td "43:42:36" at bounding box center [312, 293] width 68 height 23
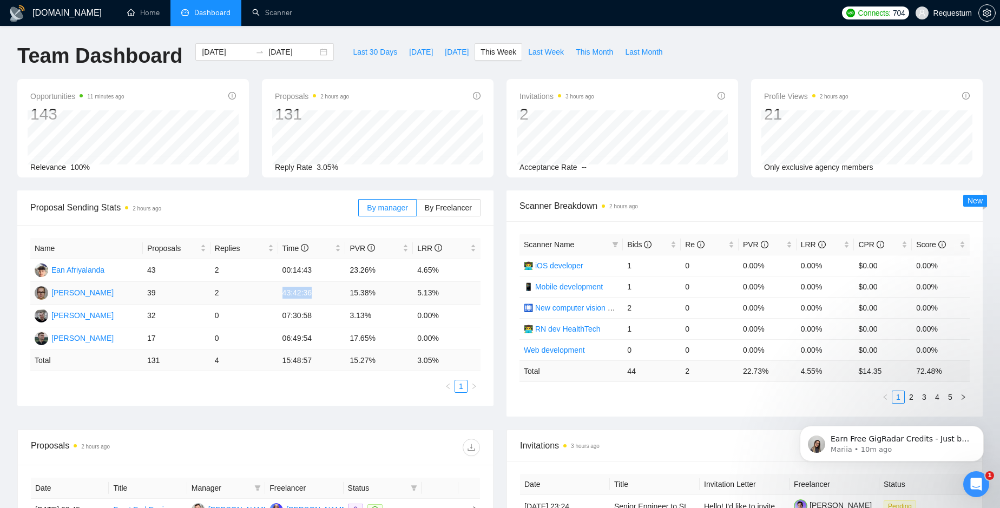
drag, startPoint x: 308, startPoint y: 294, endPoint x: 282, endPoint y: 295, distance: 26.0
click at [282, 295] on td "43:42:36" at bounding box center [312, 293] width 68 height 23
drag, startPoint x: 282, startPoint y: 295, endPoint x: 310, endPoint y: 292, distance: 27.2
click at [310, 292] on td "43:42:36" at bounding box center [312, 293] width 68 height 23
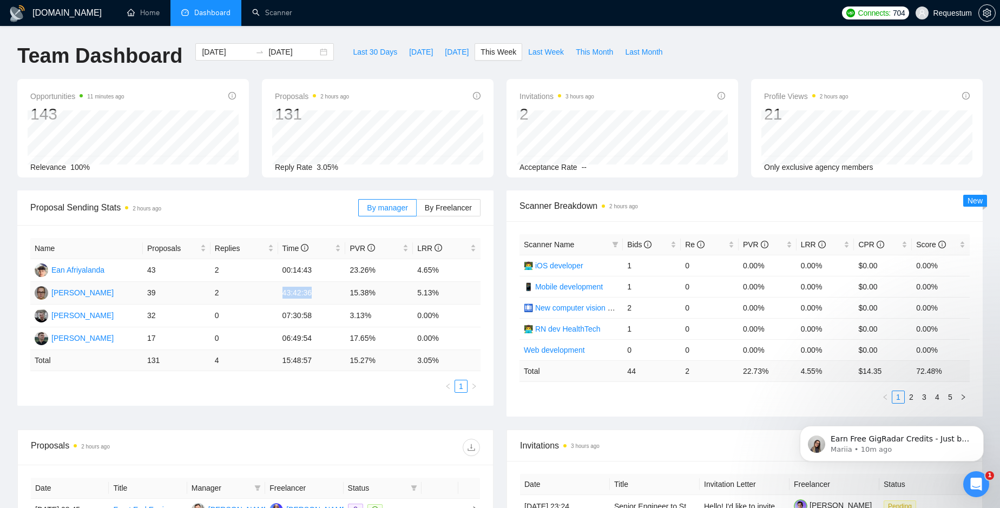
click at [310, 292] on td "43:42:36" at bounding box center [312, 293] width 68 height 23
click at [416, 294] on td "5.13%" at bounding box center [447, 293] width 68 height 23
drag, startPoint x: 416, startPoint y: 294, endPoint x: 438, endPoint y: 293, distance: 22.7
click at [438, 293] on td "5.13%" at bounding box center [447, 293] width 68 height 23
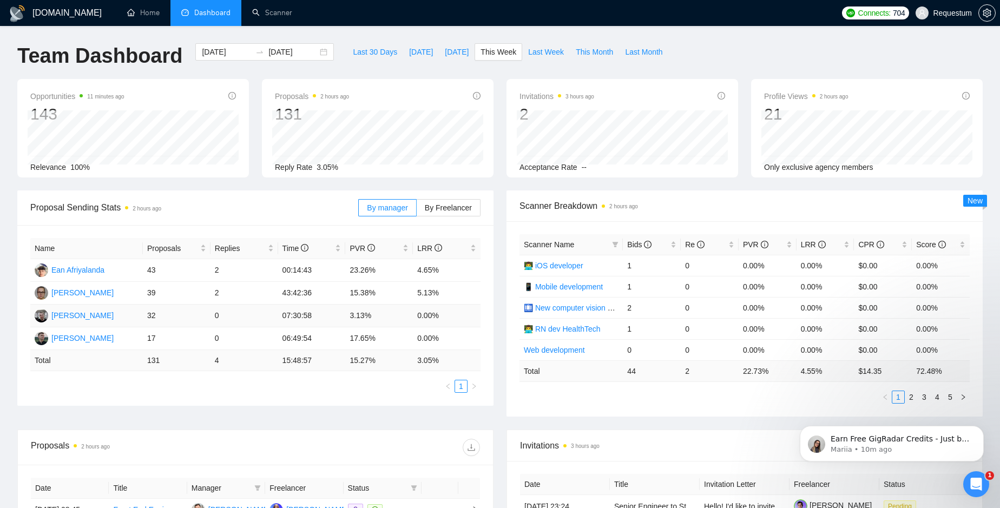
click at [281, 316] on td "07:30:58" at bounding box center [312, 316] width 68 height 23
drag, startPoint x: 281, startPoint y: 316, endPoint x: 311, endPoint y: 315, distance: 29.8
click at [311, 315] on td "07:30:58" at bounding box center [312, 316] width 68 height 23
click at [347, 317] on td "3.13%" at bounding box center [379, 316] width 68 height 23
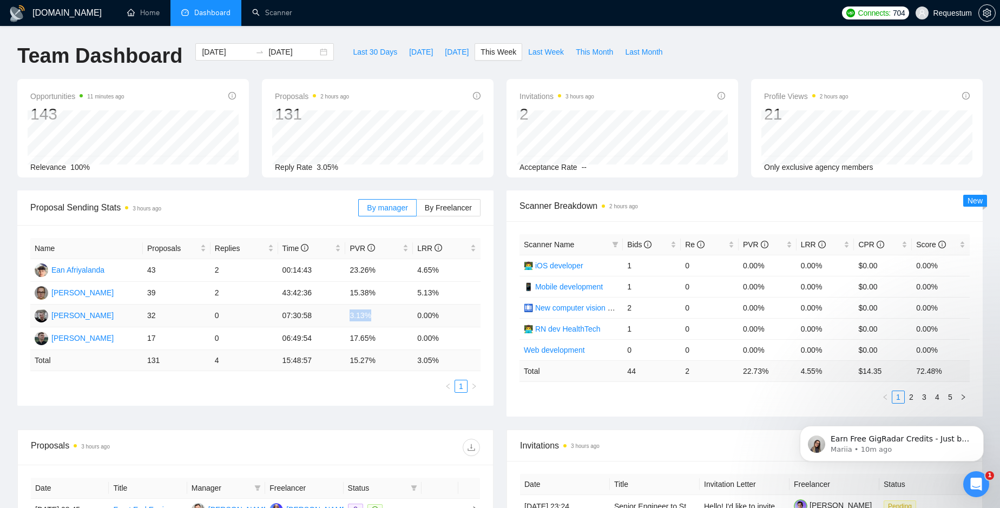
drag, startPoint x: 347, startPoint y: 317, endPoint x: 369, endPoint y: 315, distance: 21.2
click at [369, 315] on td "3.13%" at bounding box center [379, 316] width 68 height 23
click at [417, 315] on td "0.00%" at bounding box center [447, 316] width 68 height 23
drag, startPoint x: 417, startPoint y: 315, endPoint x: 435, endPoint y: 315, distance: 17.9
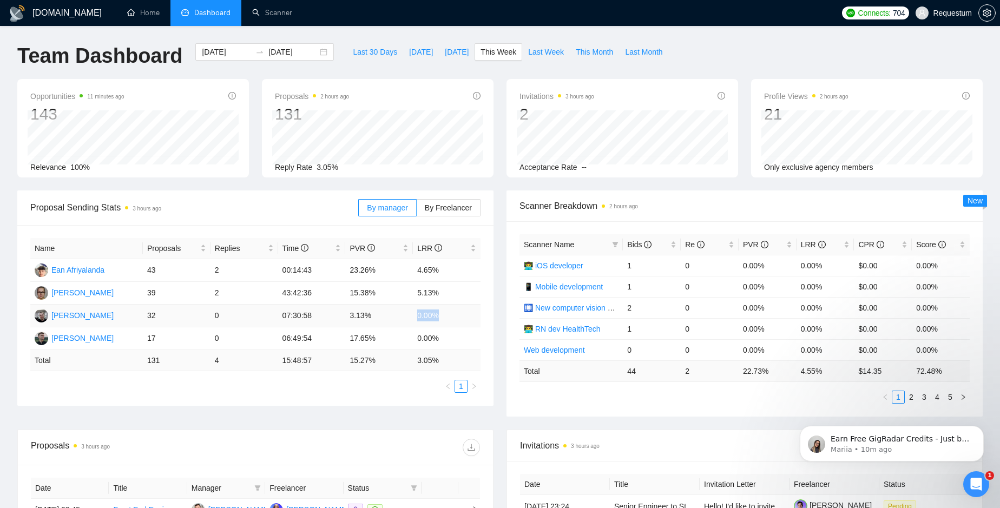
click at [435, 315] on td "0.00%" at bounding box center [447, 316] width 68 height 23
click at [353, 339] on td "17.65%" at bounding box center [379, 338] width 68 height 23
drag, startPoint x: 353, startPoint y: 339, endPoint x: 373, endPoint y: 338, distance: 20.1
click at [373, 338] on td "17.65%" at bounding box center [379, 338] width 68 height 23
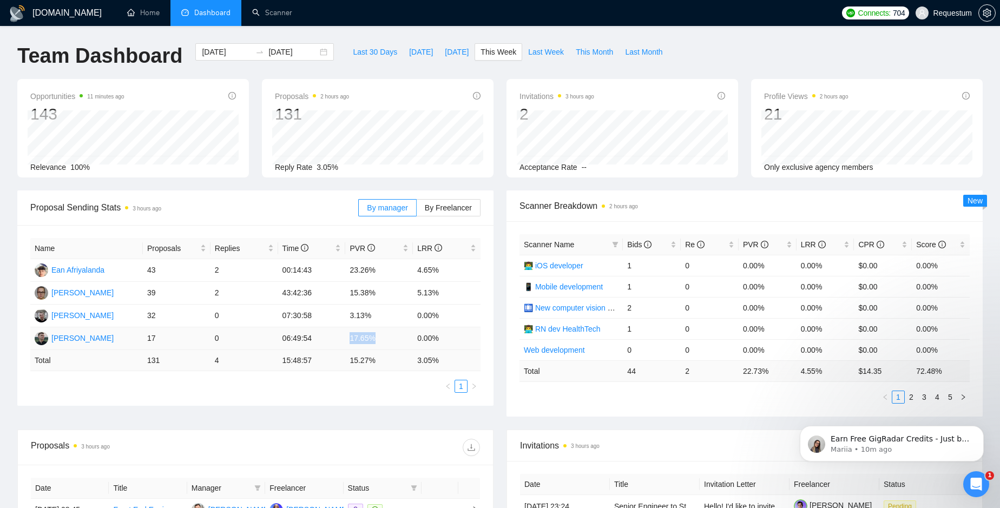
click at [373, 338] on td "17.65%" at bounding box center [379, 338] width 68 height 23
click at [283, 339] on td "06:49:54" at bounding box center [312, 338] width 68 height 23
drag, startPoint x: 283, startPoint y: 339, endPoint x: 313, endPoint y: 339, distance: 29.8
click at [313, 339] on td "06:49:54" at bounding box center [312, 338] width 68 height 23
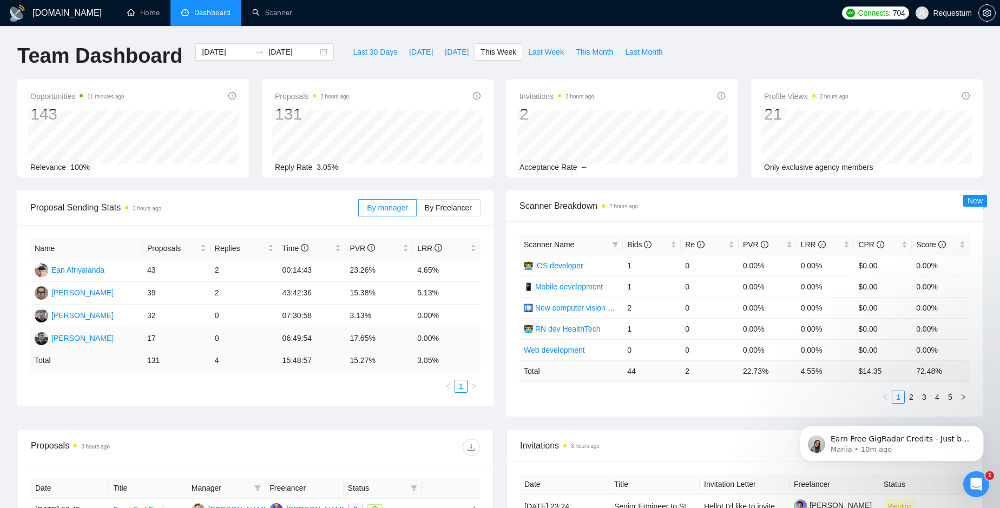
click at [422, 336] on td "0.00%" at bounding box center [447, 338] width 68 height 23
click at [417, 337] on td "0.00%" at bounding box center [447, 338] width 68 height 23
drag, startPoint x: 417, startPoint y: 337, endPoint x: 438, endPoint y: 339, distance: 21.2
click at [438, 339] on td "0.00%" at bounding box center [447, 338] width 68 height 23
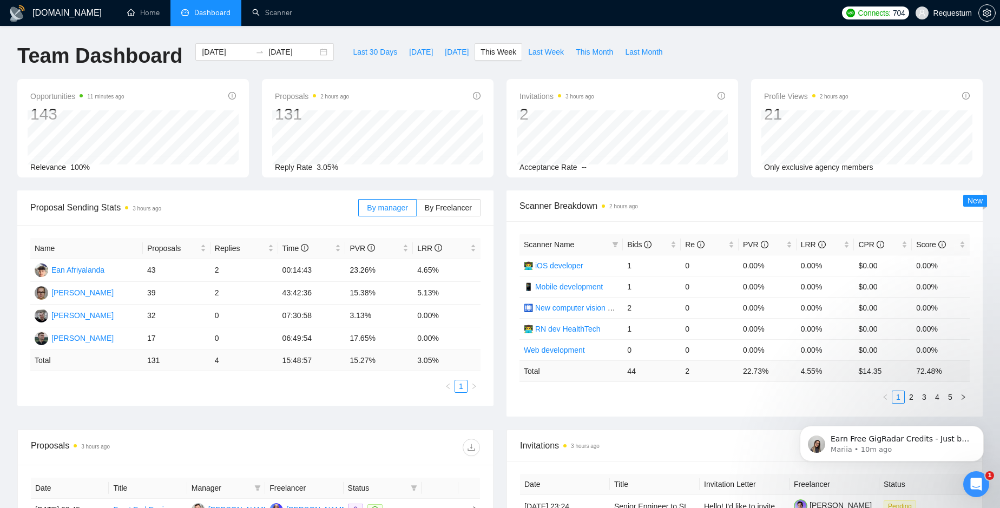
click at [284, 361] on td "15:48:57" at bounding box center [312, 360] width 68 height 21
drag, startPoint x: 284, startPoint y: 361, endPoint x: 313, endPoint y: 358, distance: 29.4
click at [313, 358] on td "15:48:57" at bounding box center [312, 360] width 68 height 21
click at [284, 273] on td "00:14:43" at bounding box center [312, 270] width 68 height 23
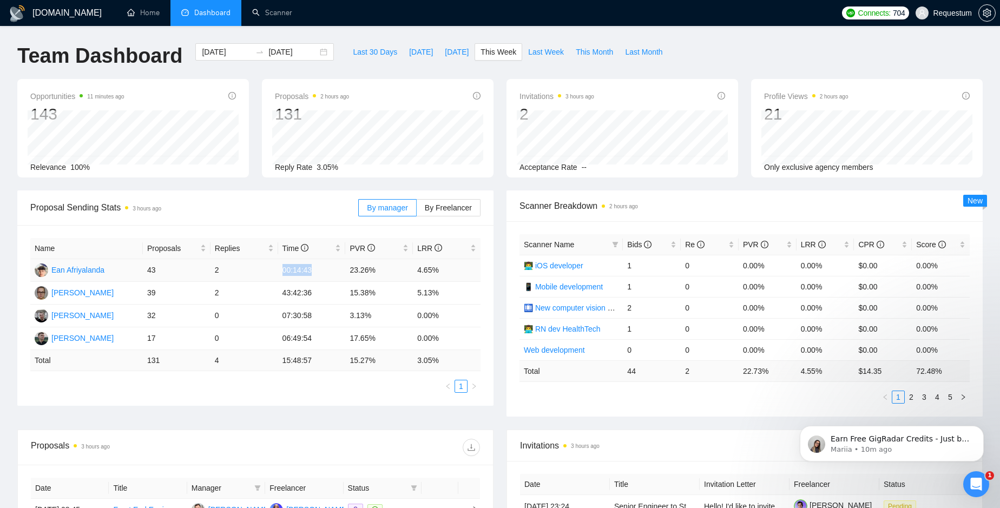
drag, startPoint x: 284, startPoint y: 273, endPoint x: 305, endPoint y: 270, distance: 21.3
click at [305, 270] on td "00:14:43" at bounding box center [312, 270] width 68 height 23
click at [352, 271] on td "23.26%" at bounding box center [379, 270] width 68 height 23
drag, startPoint x: 352, startPoint y: 271, endPoint x: 371, endPoint y: 272, distance: 19.0
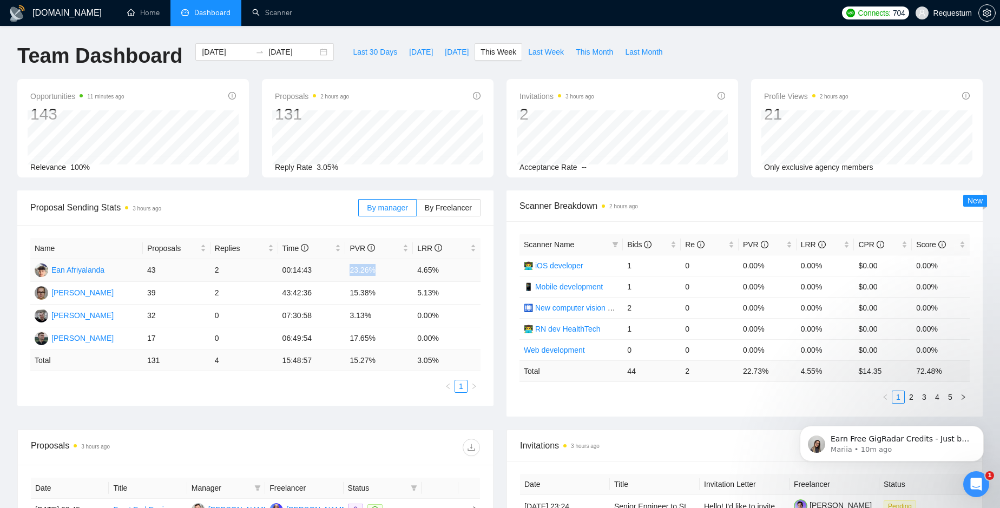
click at [371, 272] on td "23.26%" at bounding box center [379, 270] width 68 height 23
click at [418, 293] on td "5.13%" at bounding box center [447, 293] width 68 height 23
drag, startPoint x: 418, startPoint y: 293, endPoint x: 436, endPoint y: 293, distance: 18.4
click at [436, 293] on td "5.13%" at bounding box center [447, 293] width 68 height 23
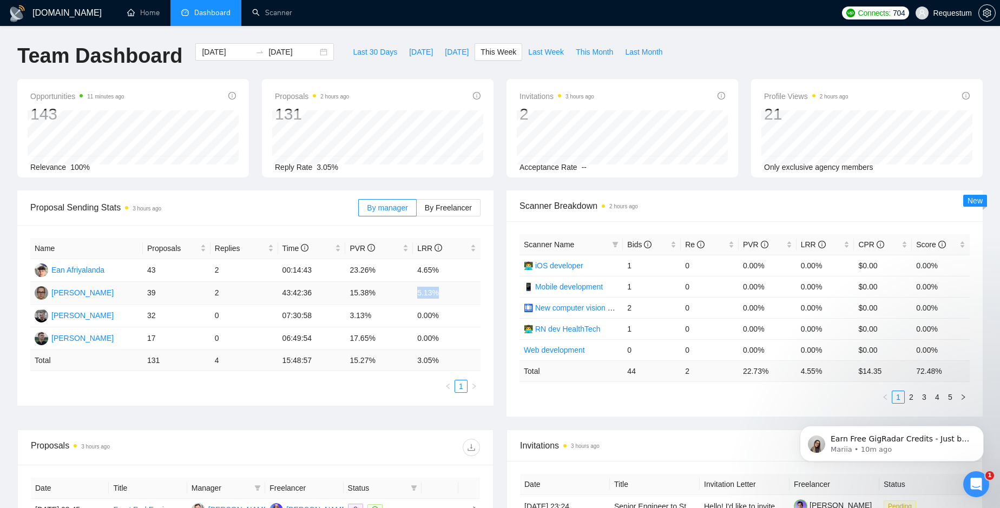
click at [436, 293] on td "5.13%" at bounding box center [447, 293] width 68 height 23
click at [218, 295] on td "2" at bounding box center [245, 293] width 68 height 23
click at [219, 295] on td "2" at bounding box center [245, 293] width 68 height 23
click at [279, 313] on td "07:30:58" at bounding box center [312, 316] width 68 height 23
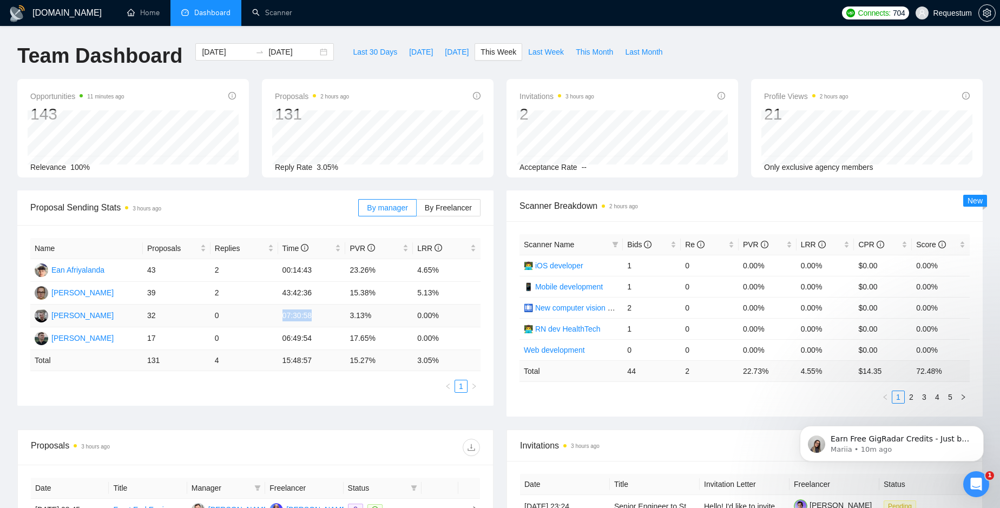
drag, startPoint x: 279, startPoint y: 313, endPoint x: 307, endPoint y: 318, distance: 28.6
click at [307, 318] on td "07:30:58" at bounding box center [312, 316] width 68 height 23
